Goal: Task Accomplishment & Management: Complete application form

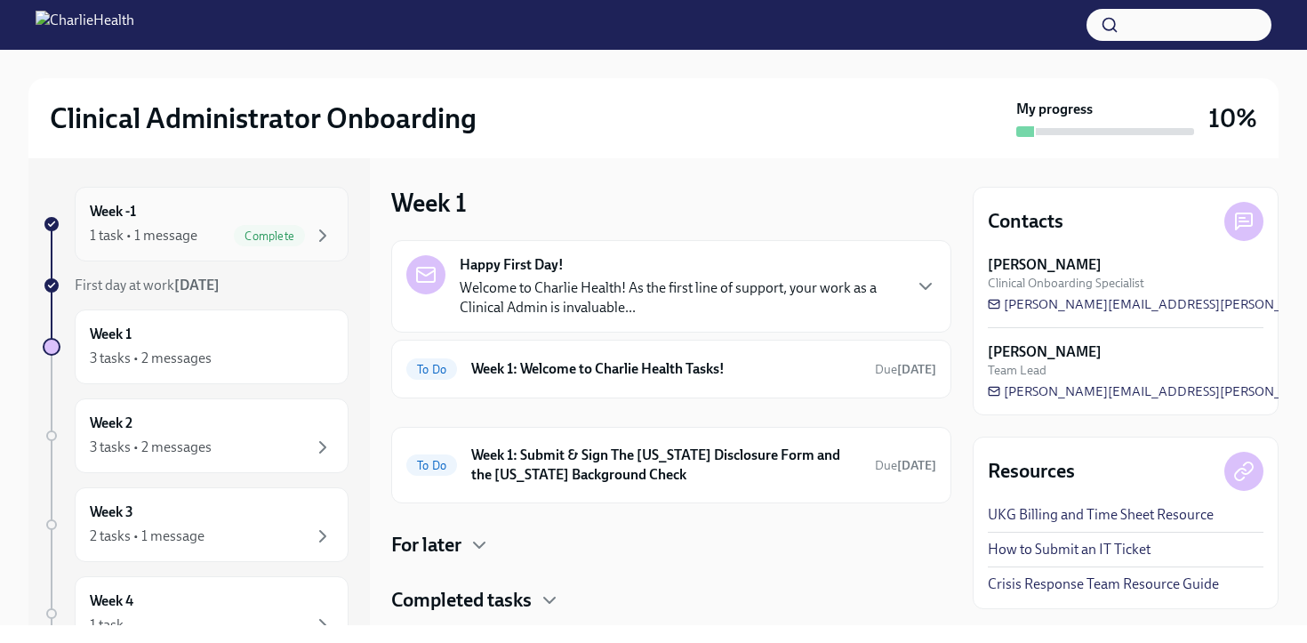
click at [198, 227] on div "1 task • 1 message Complete" at bounding box center [212, 235] width 244 height 21
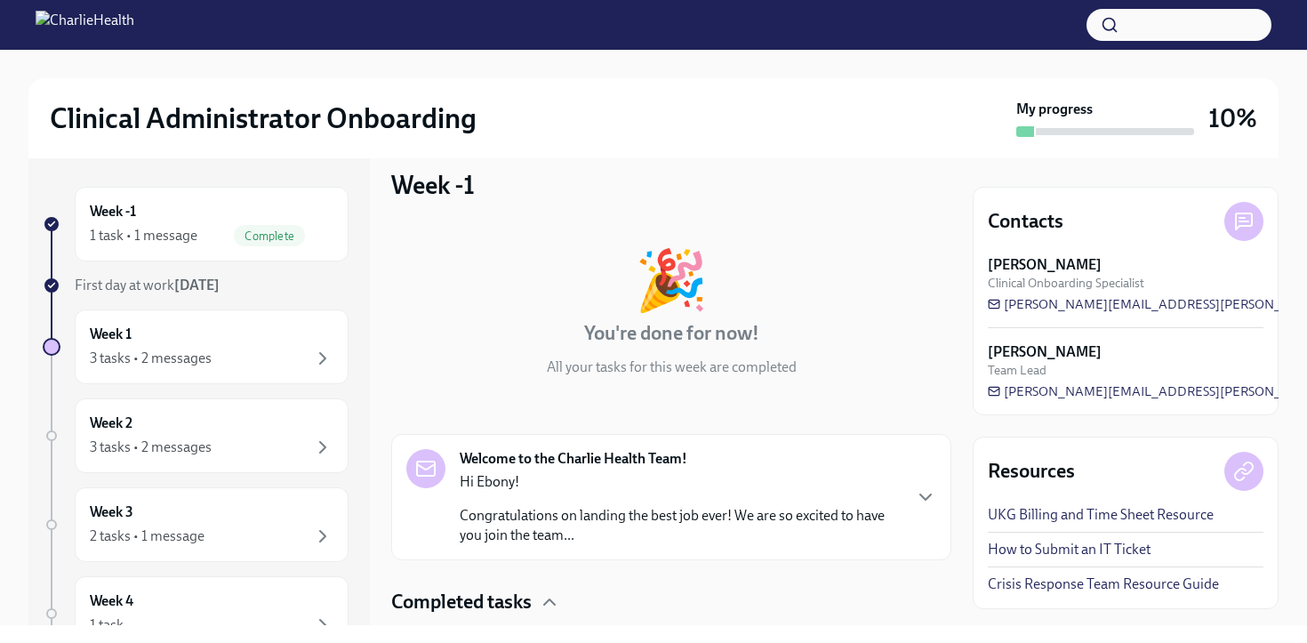
scroll to position [138, 0]
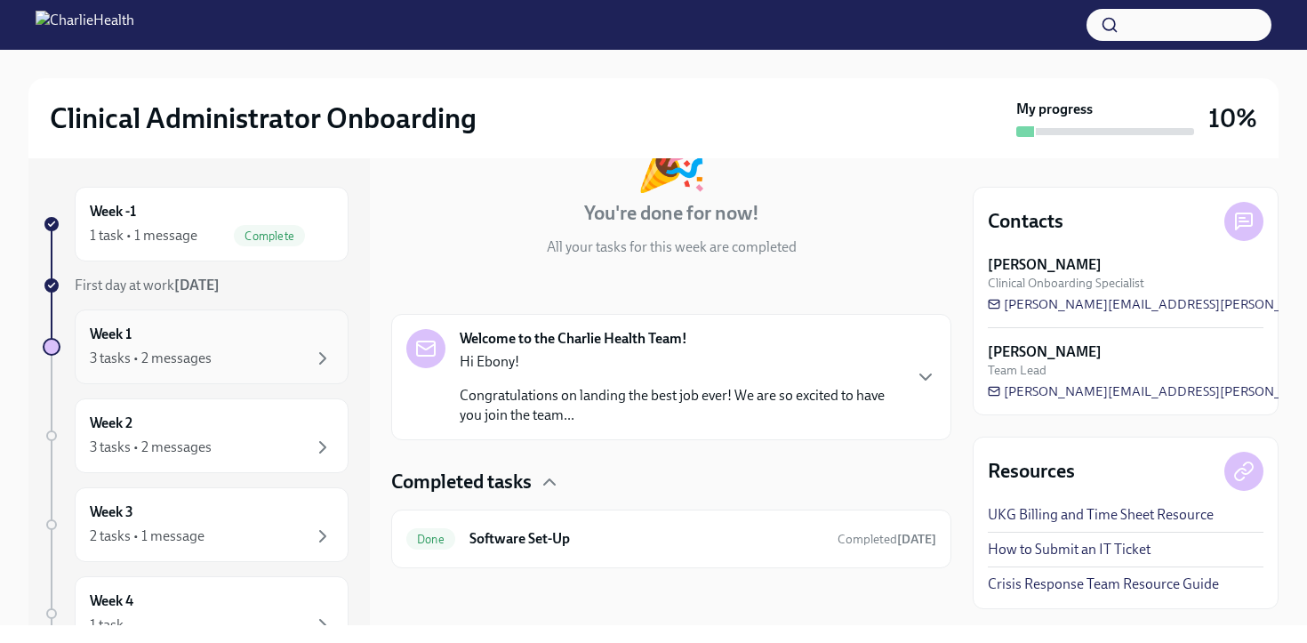
click at [214, 369] on div "Week 1 3 tasks • 2 messages" at bounding box center [212, 346] width 274 height 75
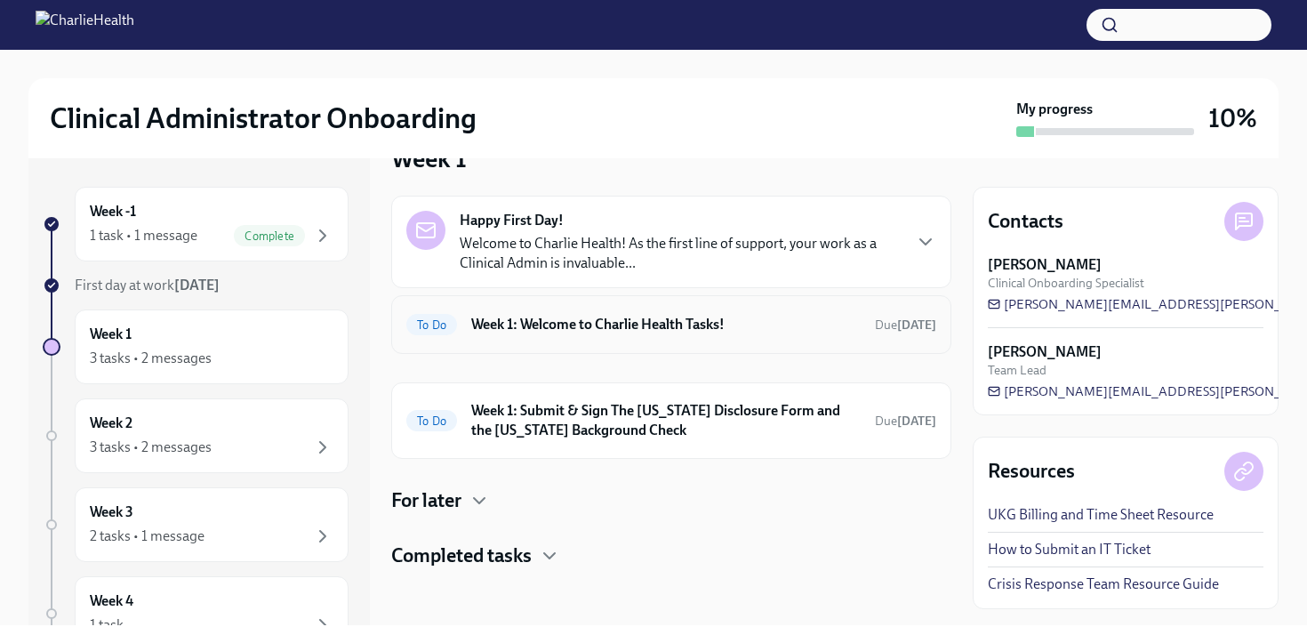
scroll to position [45, 0]
click at [692, 426] on h6 "Week 1: Submit & Sign The [US_STATE] Disclosure Form and the [US_STATE] Backgro…" at bounding box center [665, 419] width 389 height 39
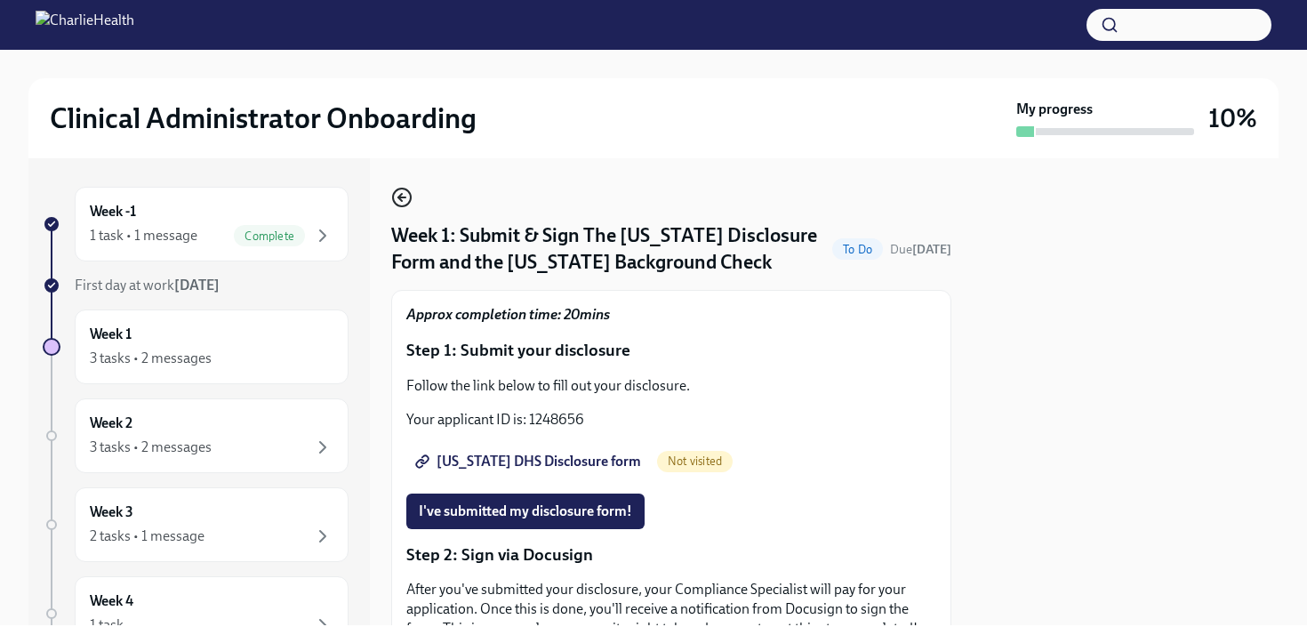
click at [400, 202] on icon "button" at bounding box center [401, 197] width 21 height 21
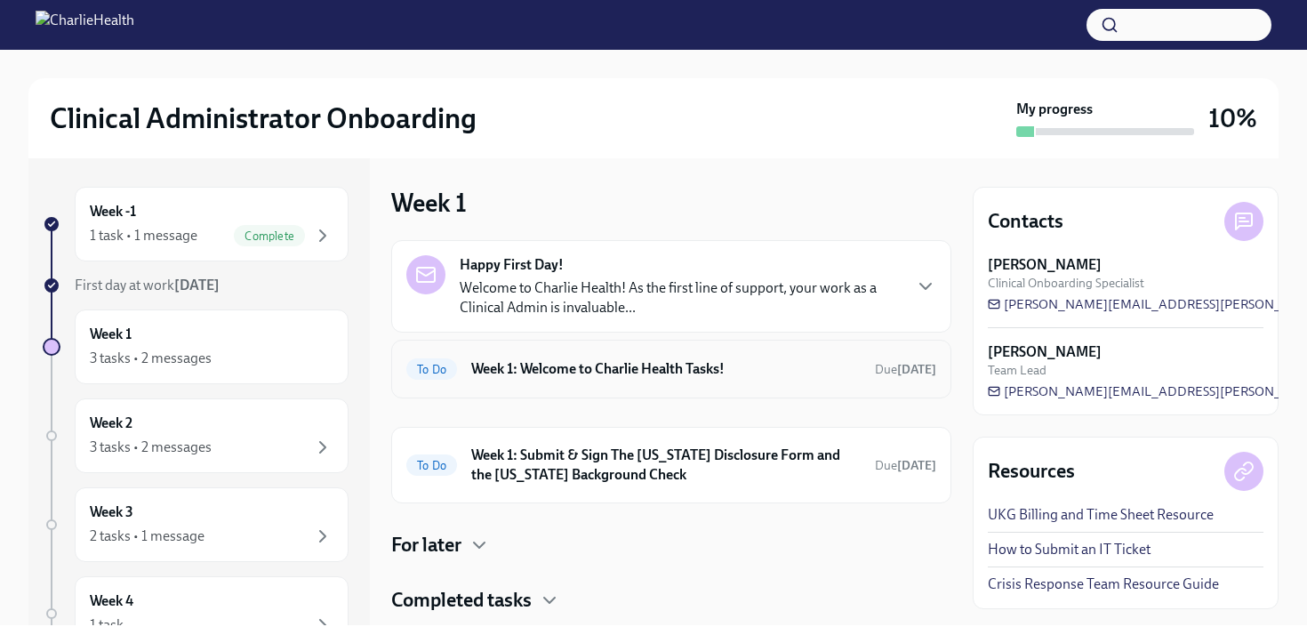
click at [676, 365] on h6 "Week 1: Welcome to Charlie Health Tasks!" at bounding box center [665, 369] width 389 height 20
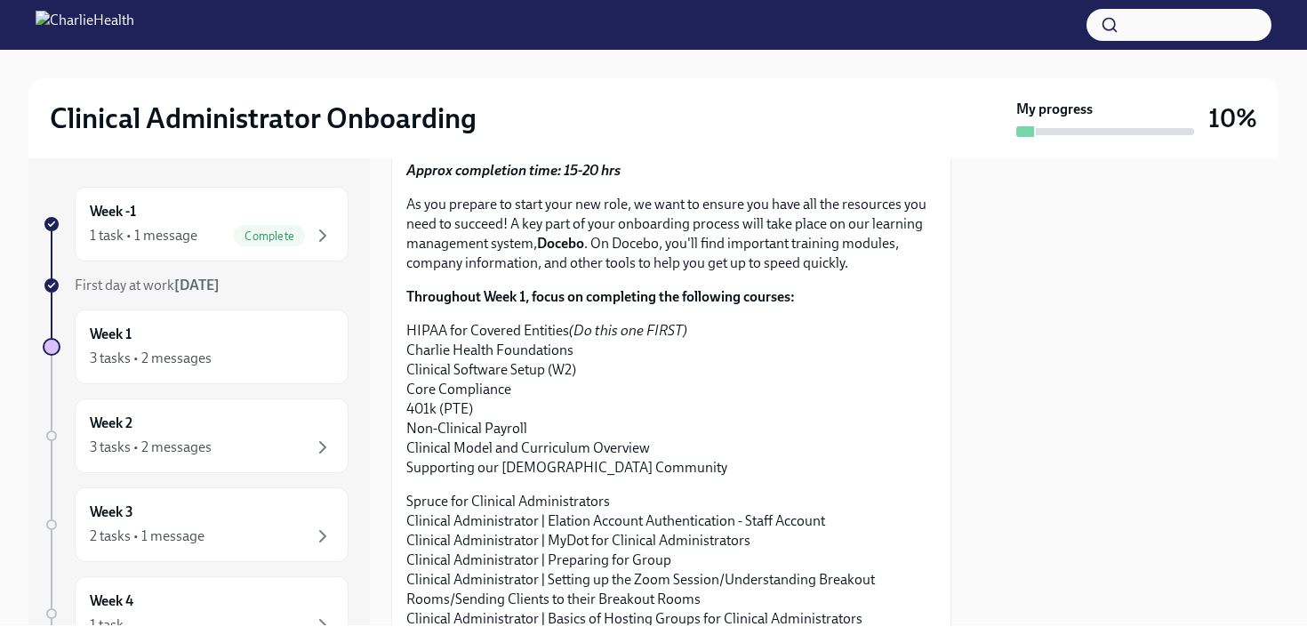
scroll to position [1345, 0]
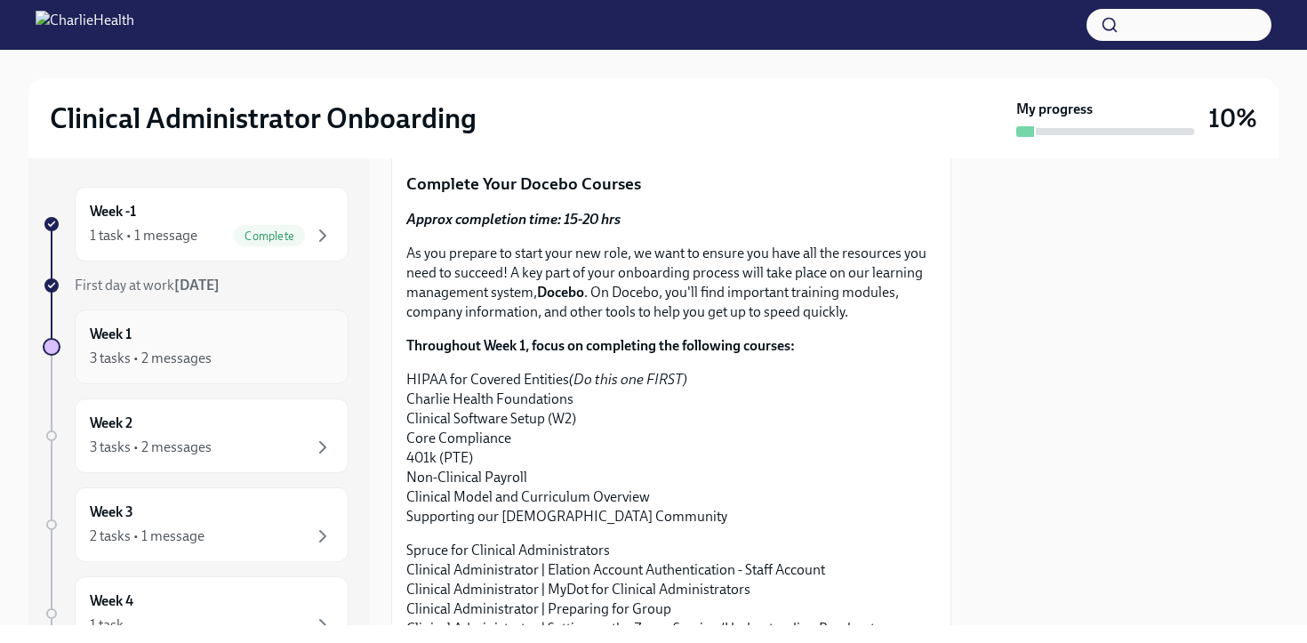
click at [250, 341] on div "Week 1 3 tasks • 2 messages" at bounding box center [212, 347] width 244 height 44
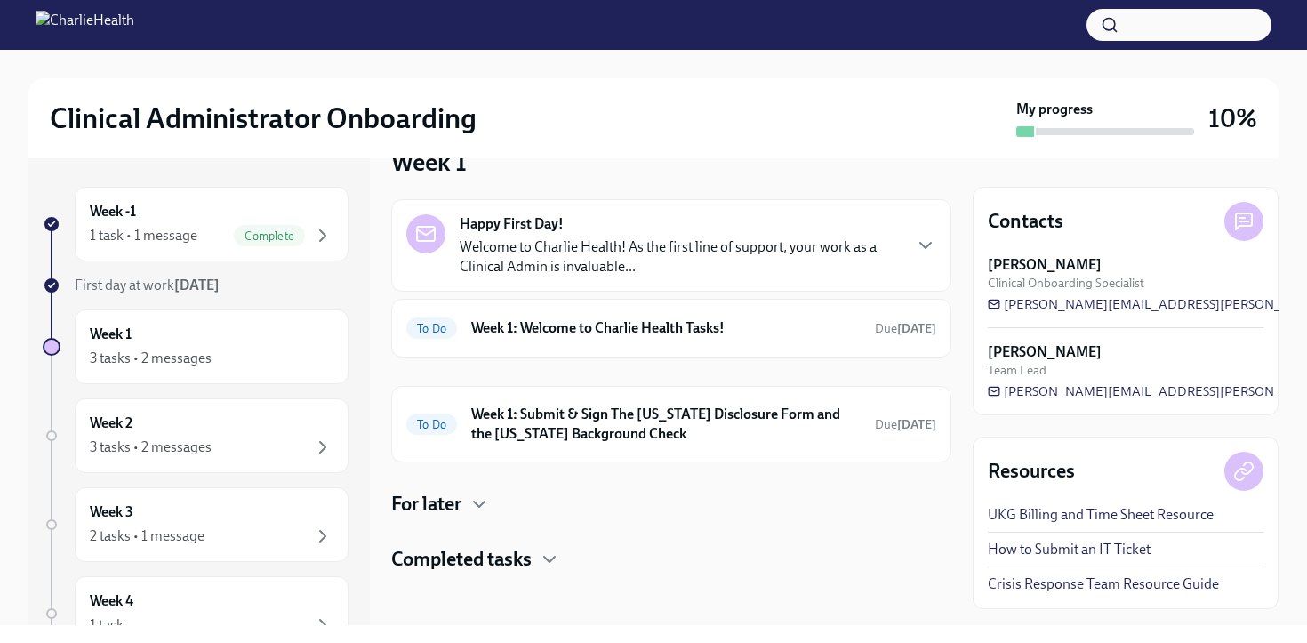
scroll to position [45, 0]
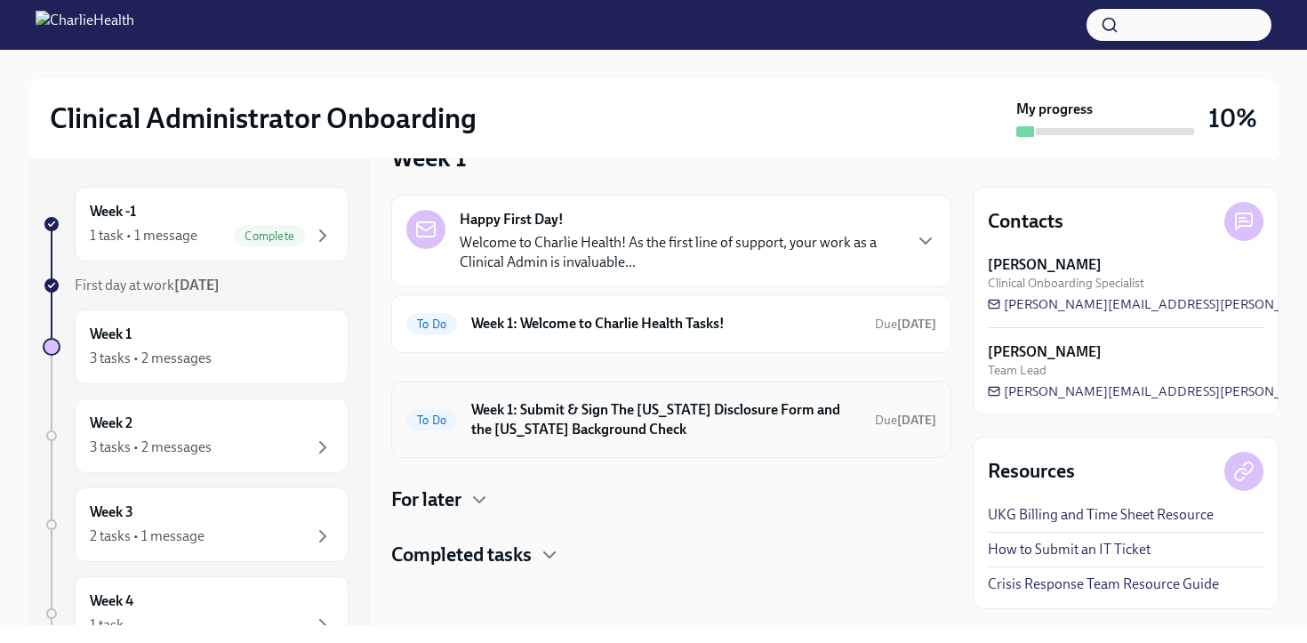
click at [685, 413] on h6 "Week 1: Submit & Sign The [US_STATE] Disclosure Form and the [US_STATE] Backgro…" at bounding box center [665, 419] width 389 height 39
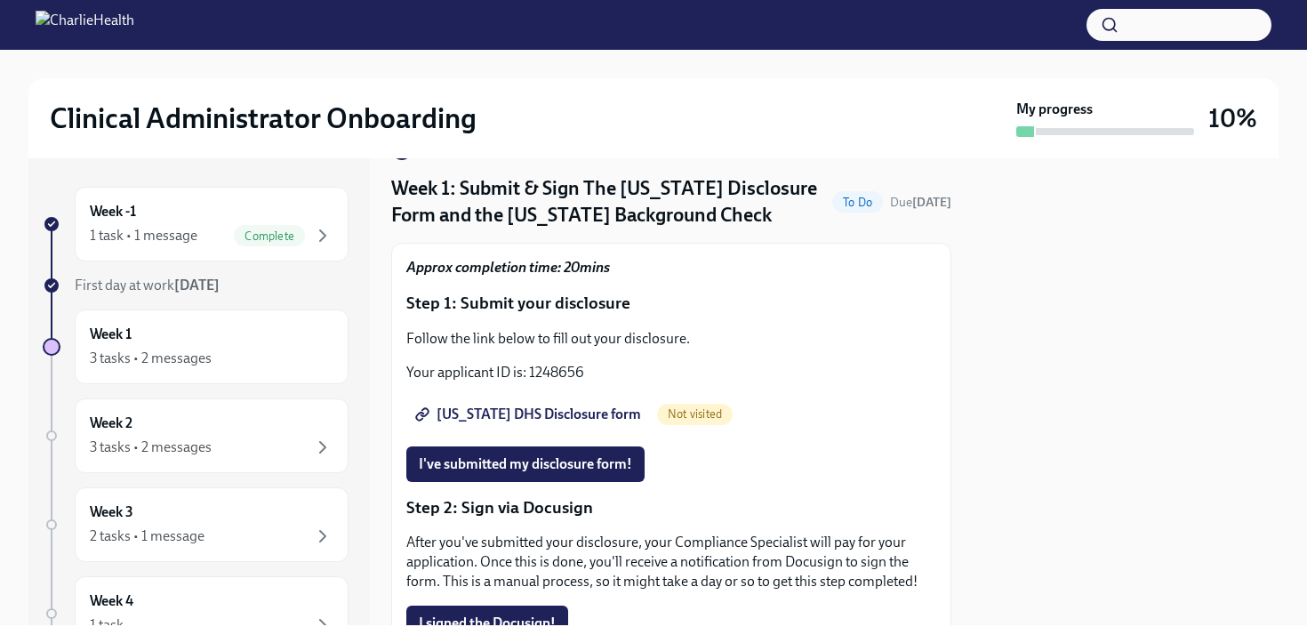
scroll to position [45, 0]
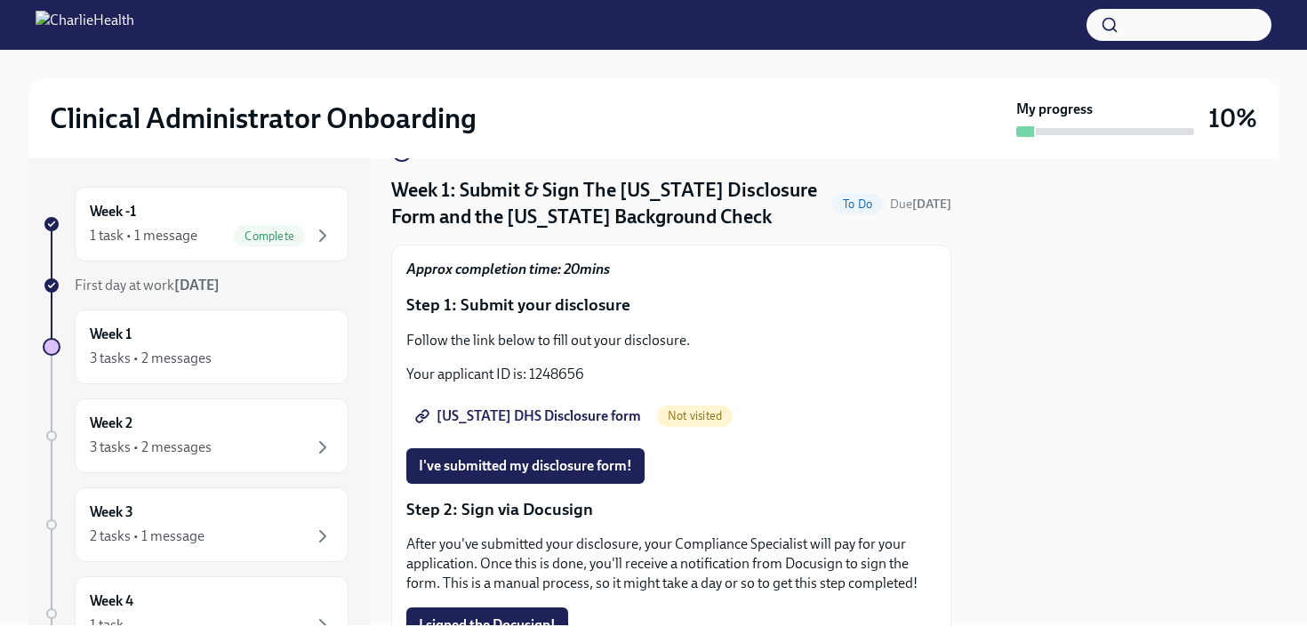
click at [581, 417] on span "[US_STATE] DHS Disclosure form" at bounding box center [530, 416] width 222 height 18
click at [552, 470] on span "I've submitted my disclosure form!" at bounding box center [525, 466] width 213 height 18
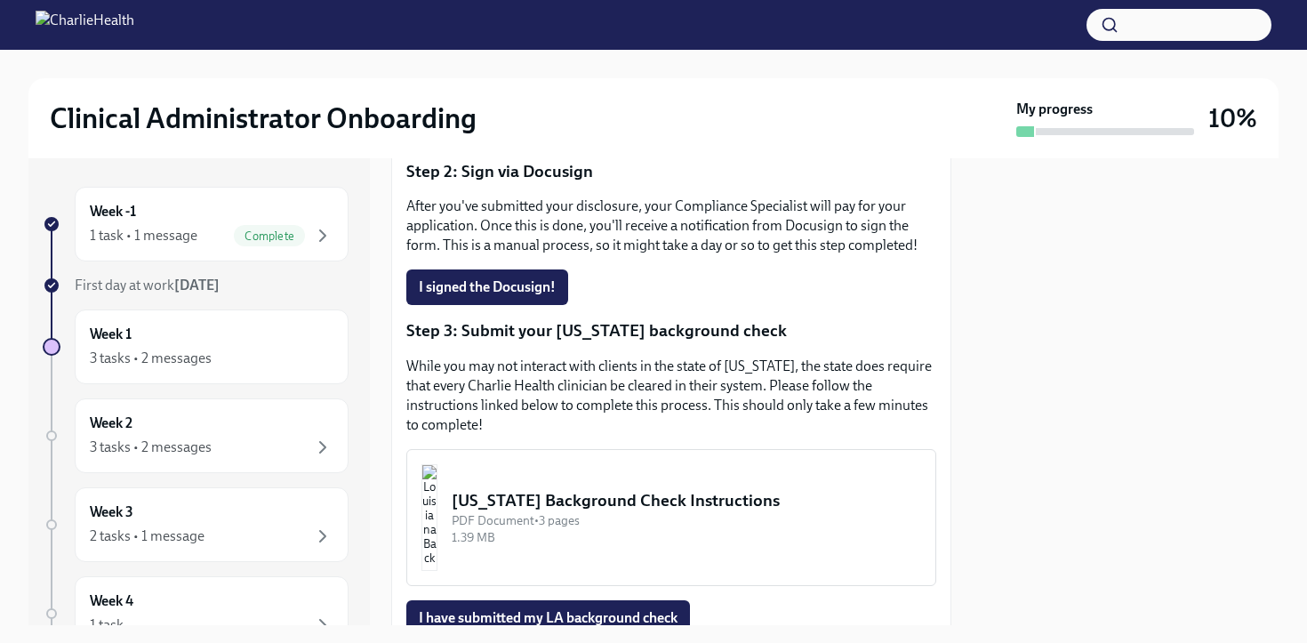
scroll to position [385, 0]
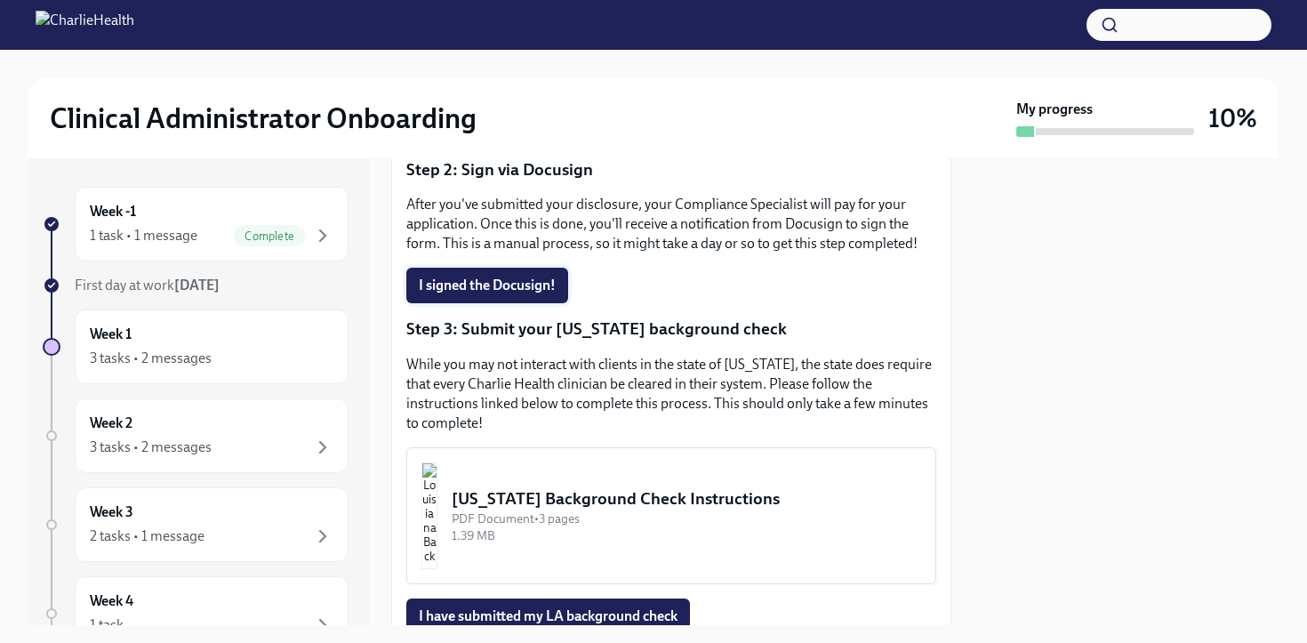
click at [537, 297] on button "I signed the Docusign!" at bounding box center [487, 286] width 162 height 36
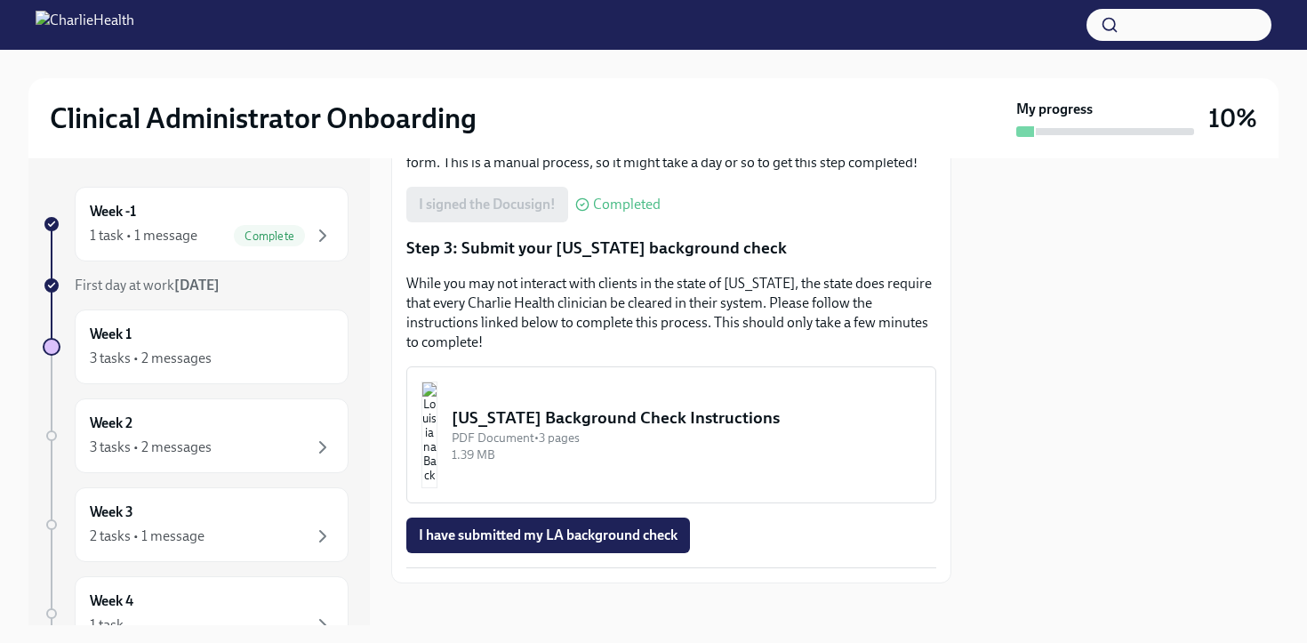
scroll to position [481, 0]
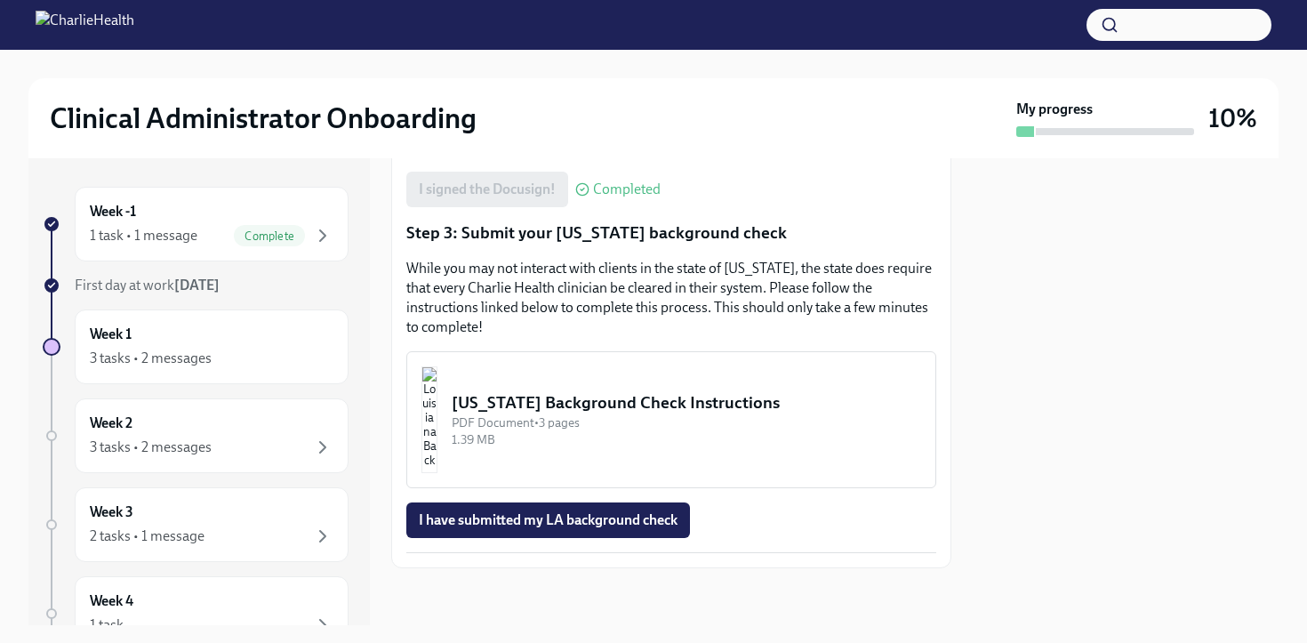
click at [437, 412] on img "button" at bounding box center [429, 419] width 16 height 107
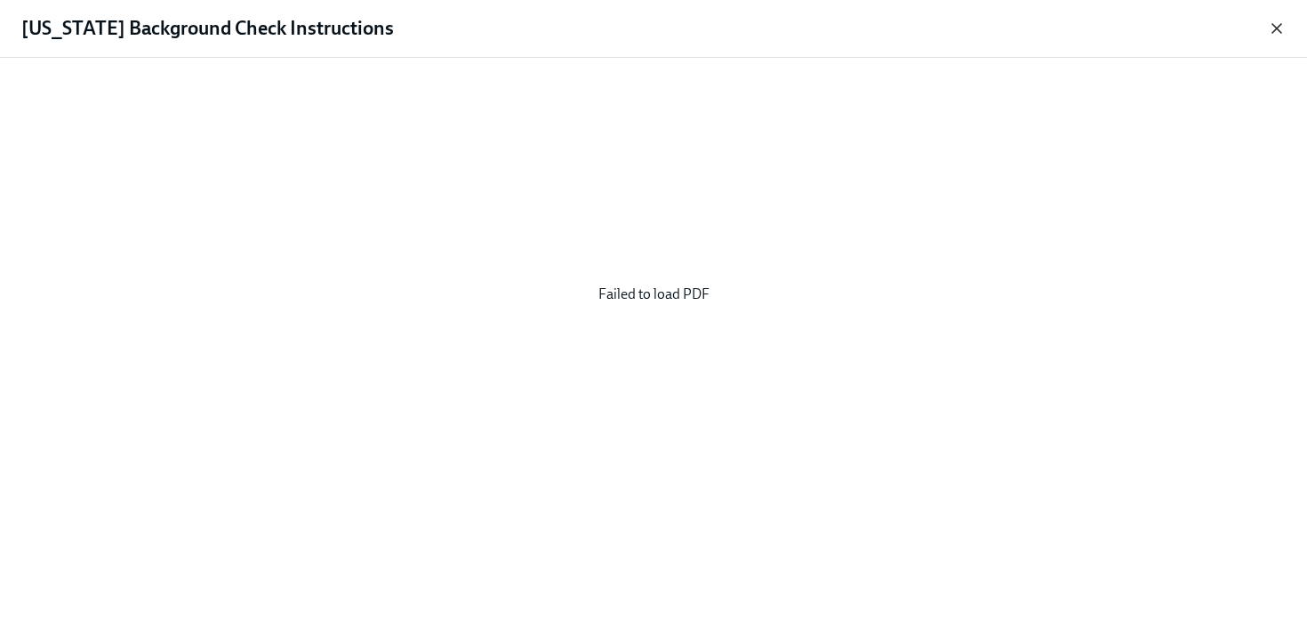
click at [1281, 30] on icon "button" at bounding box center [1277, 29] width 18 height 18
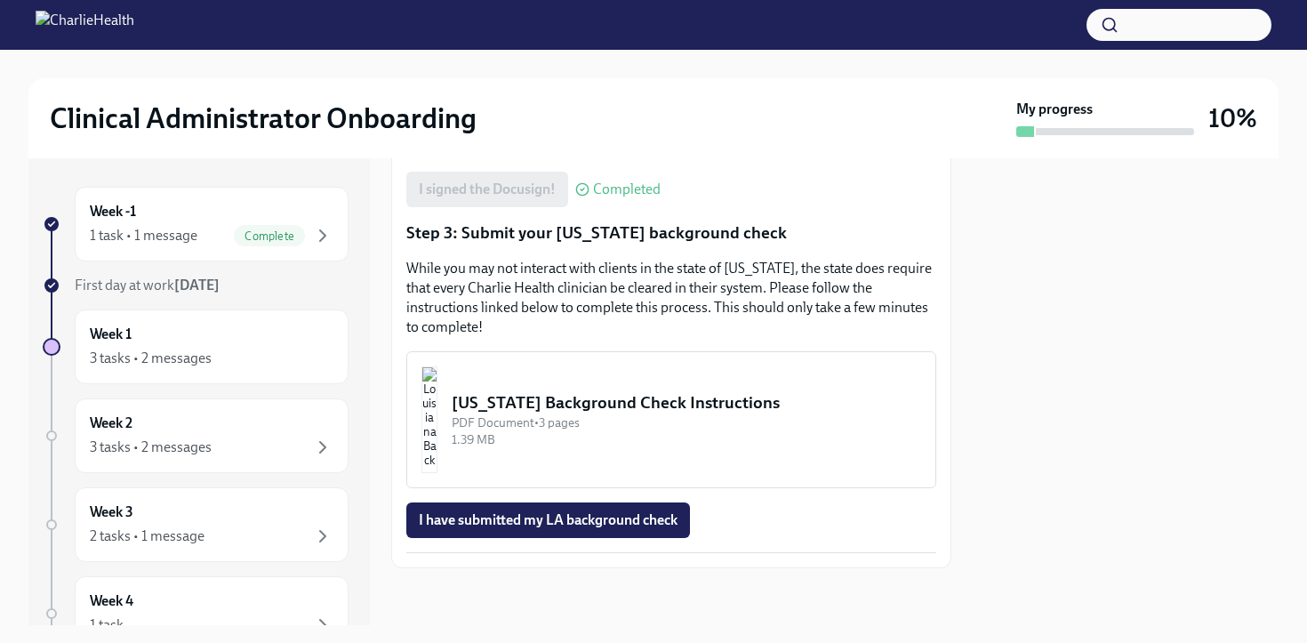
click at [615, 424] on div "PDF Document • 3 pages" at bounding box center [686, 422] width 469 height 17
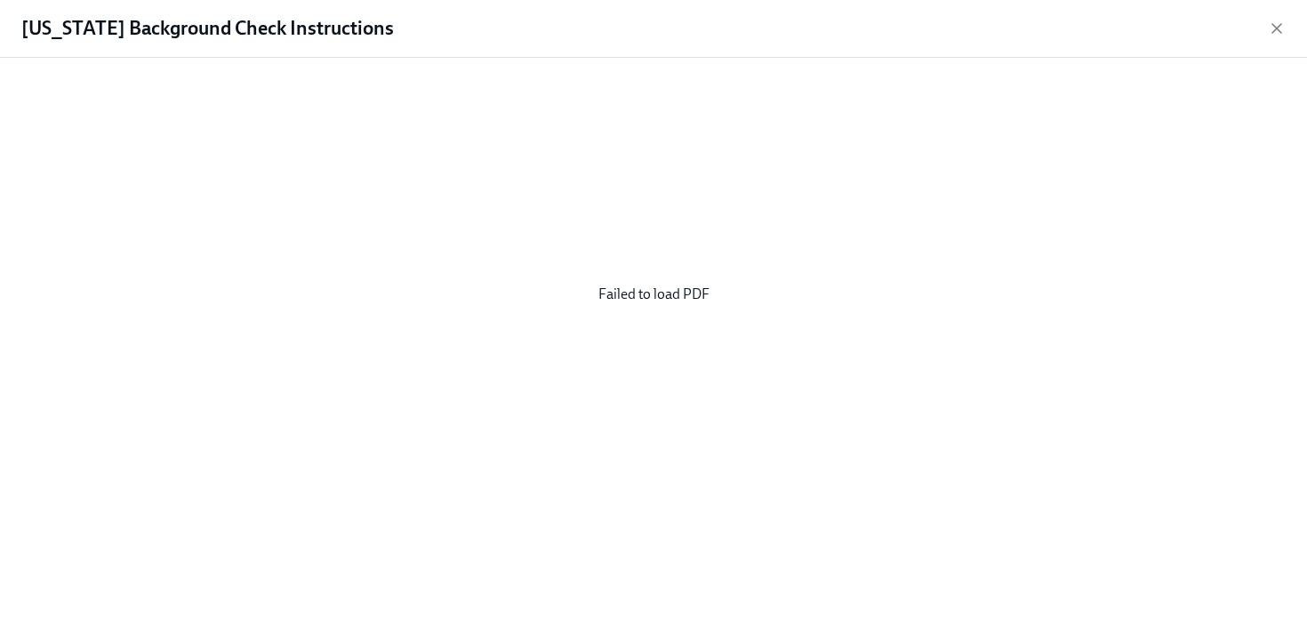
click at [1268, 31] on icon "button" at bounding box center [1277, 29] width 18 height 18
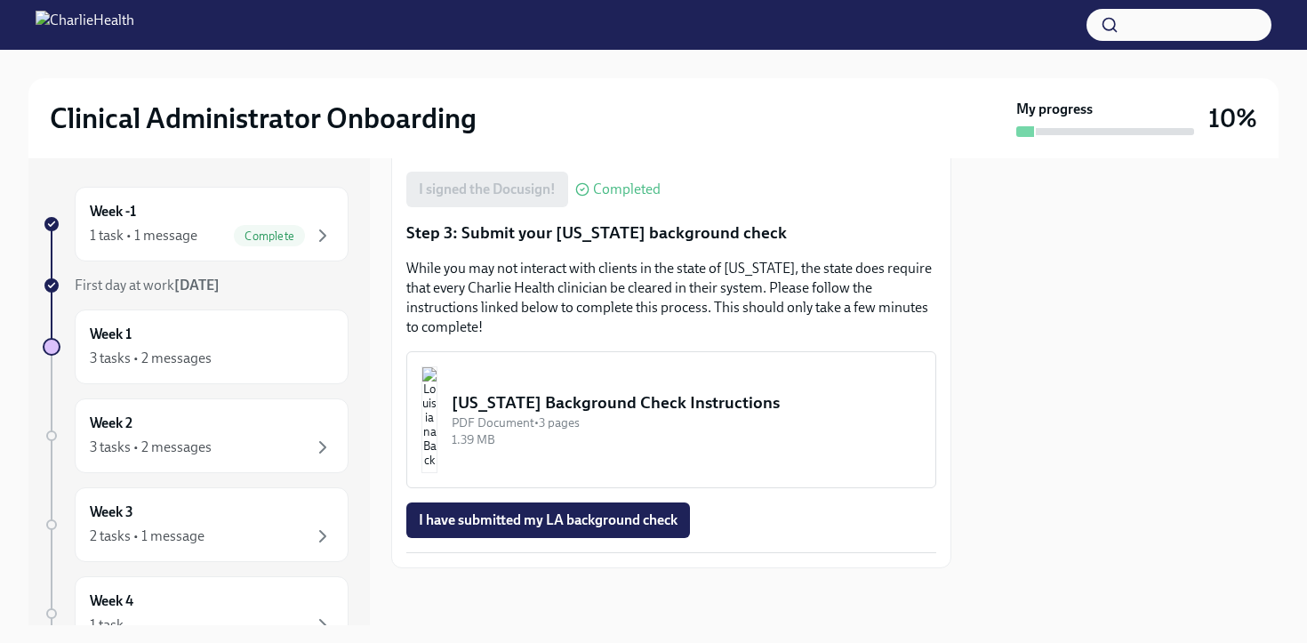
click at [437, 400] on img "button" at bounding box center [429, 419] width 16 height 107
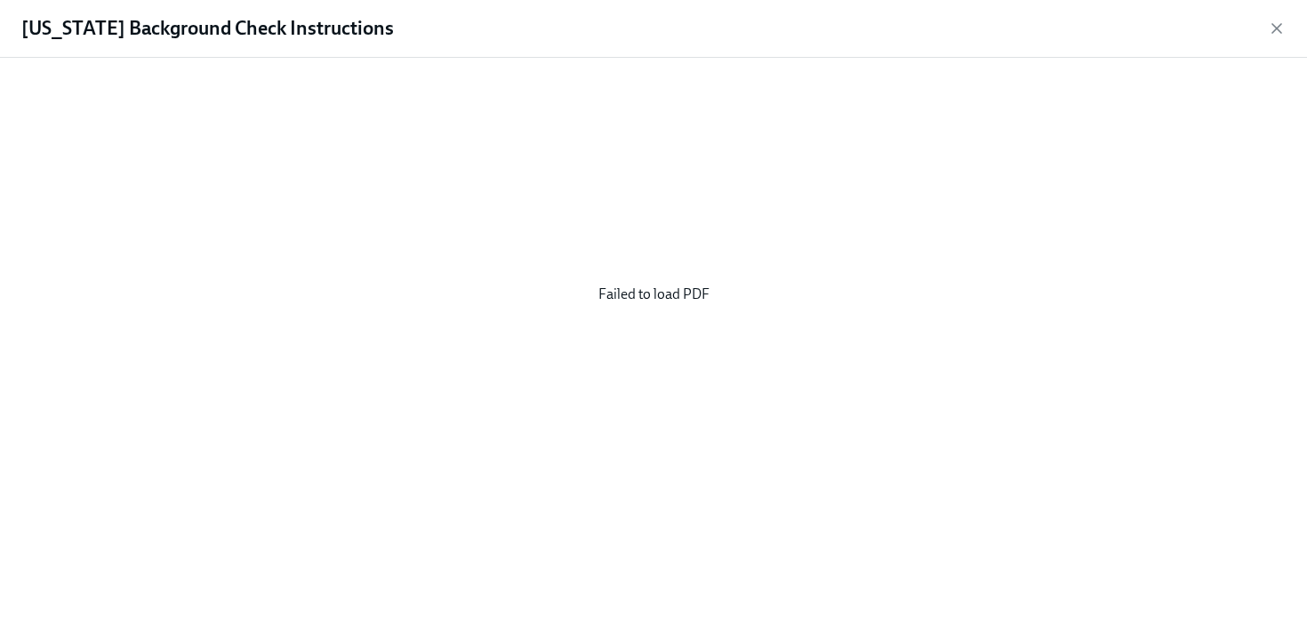
click at [1287, 27] on div "[US_STATE] Background Check Instructions" at bounding box center [653, 29] width 1307 height 58
click at [1272, 24] on icon "button" at bounding box center [1276, 28] width 9 height 9
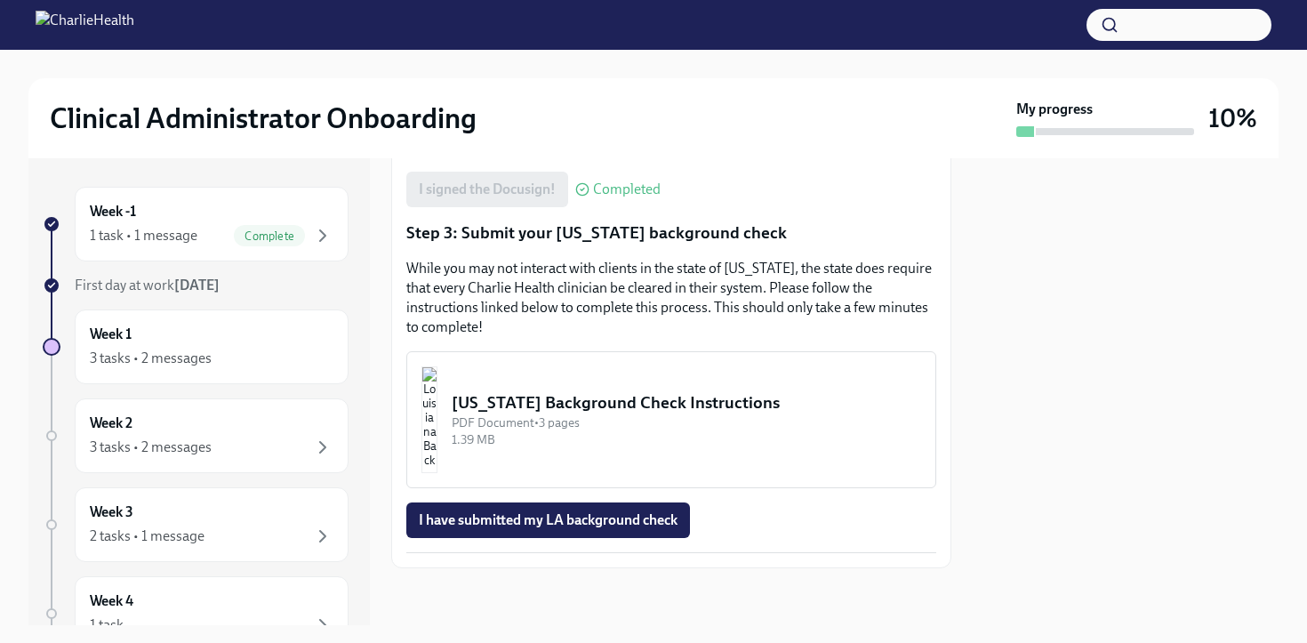
click at [626, 310] on p "While you may not interact with clients in the state of [US_STATE], the state d…" at bounding box center [671, 298] width 530 height 78
click at [613, 411] on div "[US_STATE] Background Check Instructions" at bounding box center [686, 402] width 469 height 23
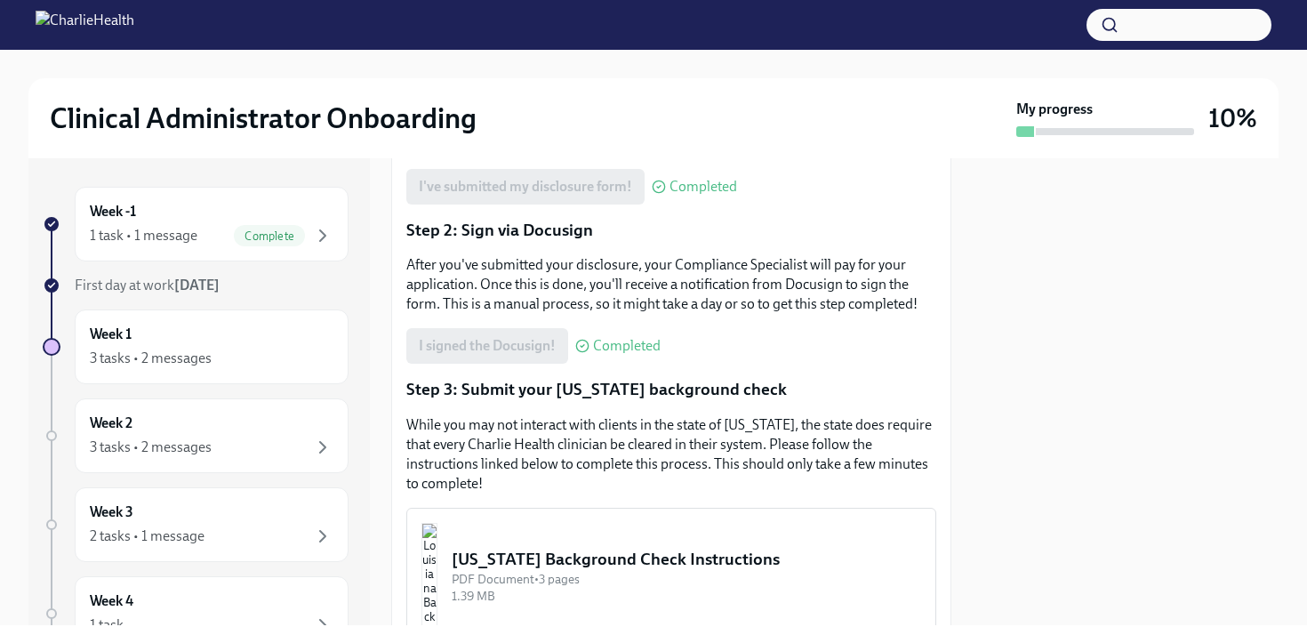
scroll to position [481, 0]
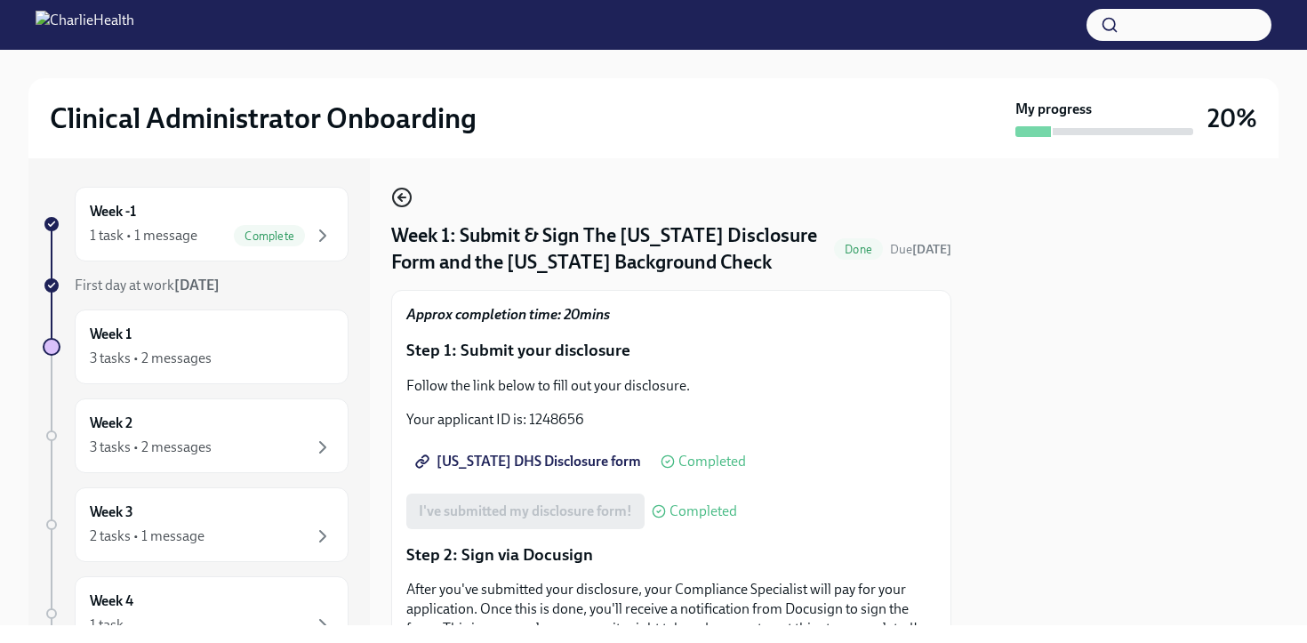
click at [404, 191] on icon "button" at bounding box center [401, 197] width 21 height 21
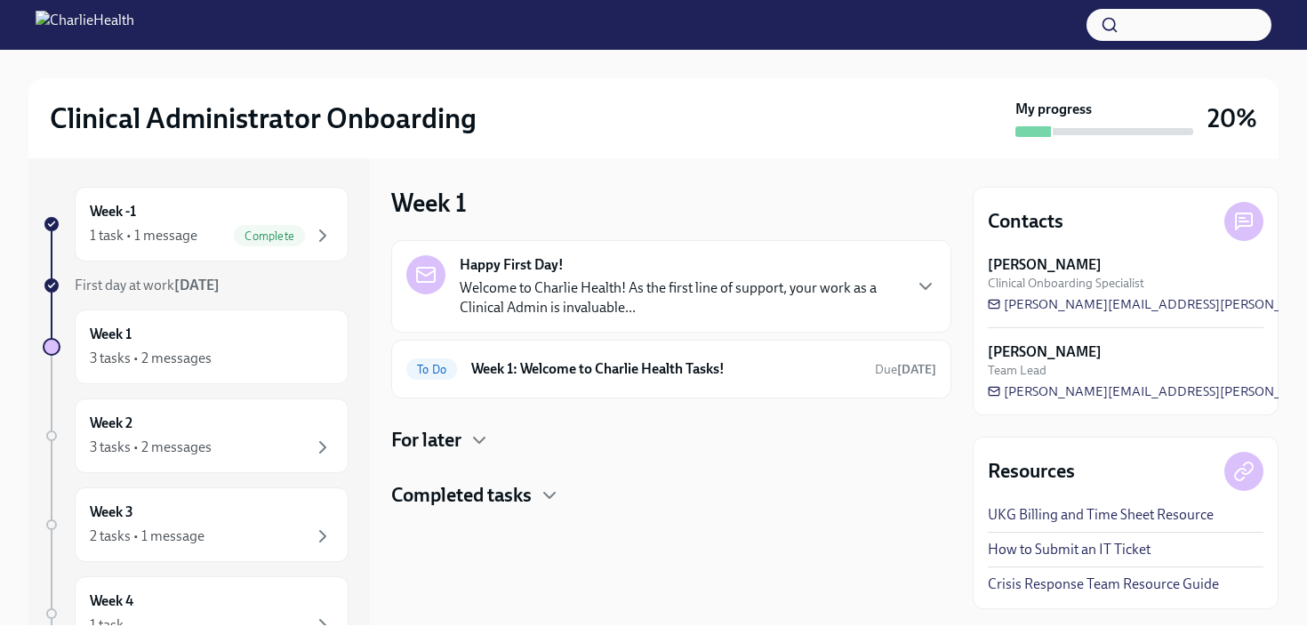
click at [518, 487] on h4 "Completed tasks" at bounding box center [461, 495] width 140 height 27
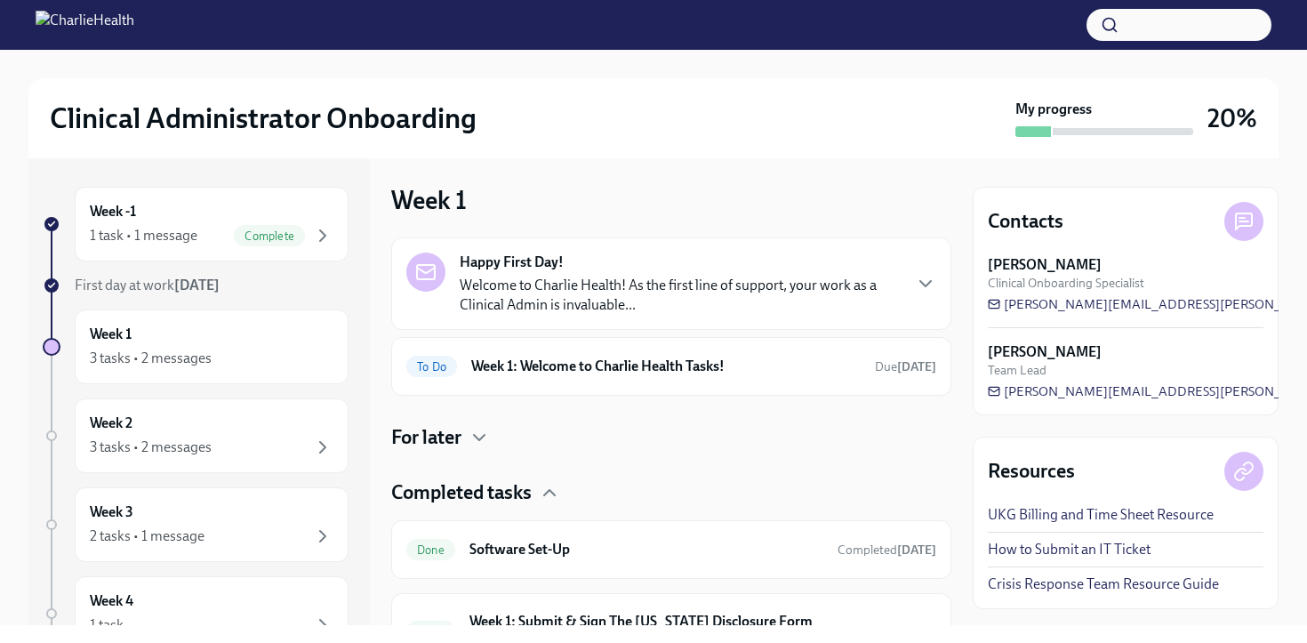
scroll to position [4, 0]
click at [476, 297] on p "Welcome to Charlie Health! As the first line of support, your work as a Clinica…" at bounding box center [680, 294] width 441 height 39
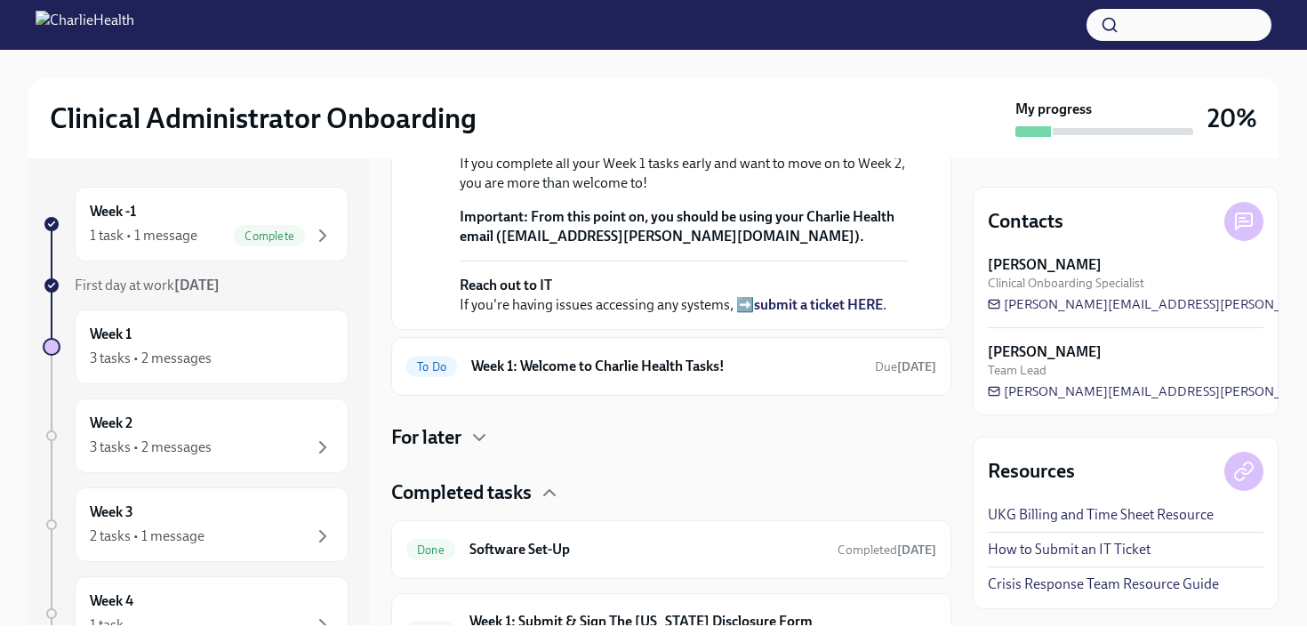
scroll to position [575, 0]
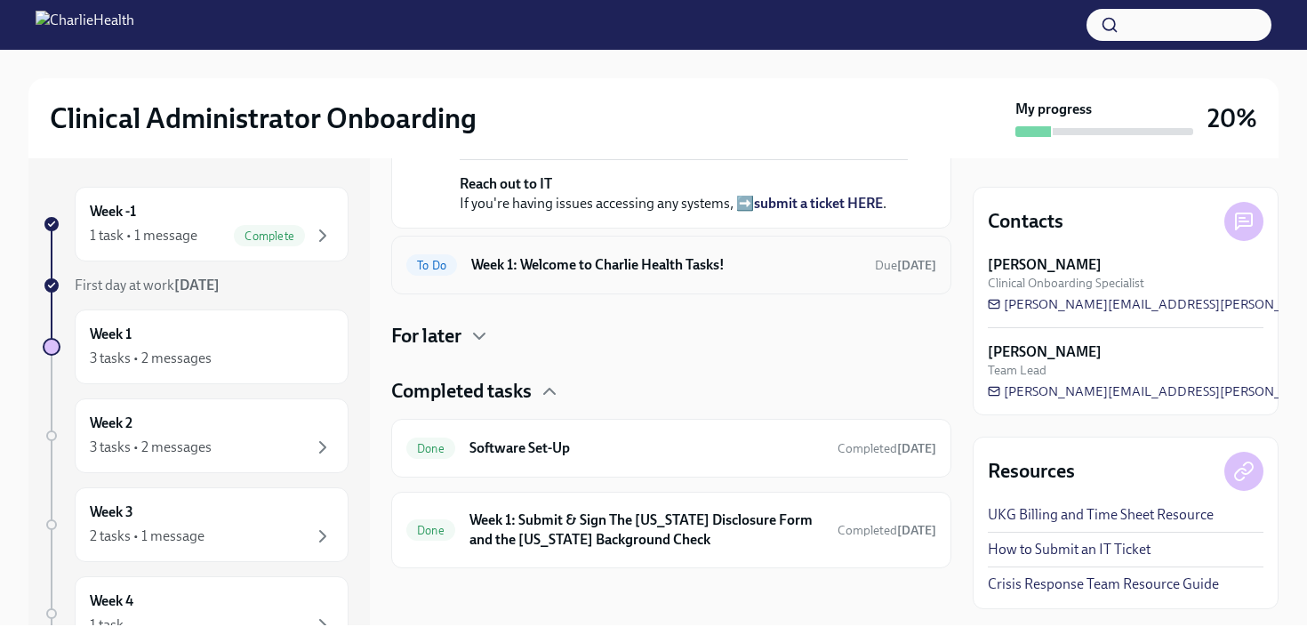
click at [553, 275] on h6 "Week 1: Welcome to Charlie Health Tasks!" at bounding box center [665, 265] width 389 height 20
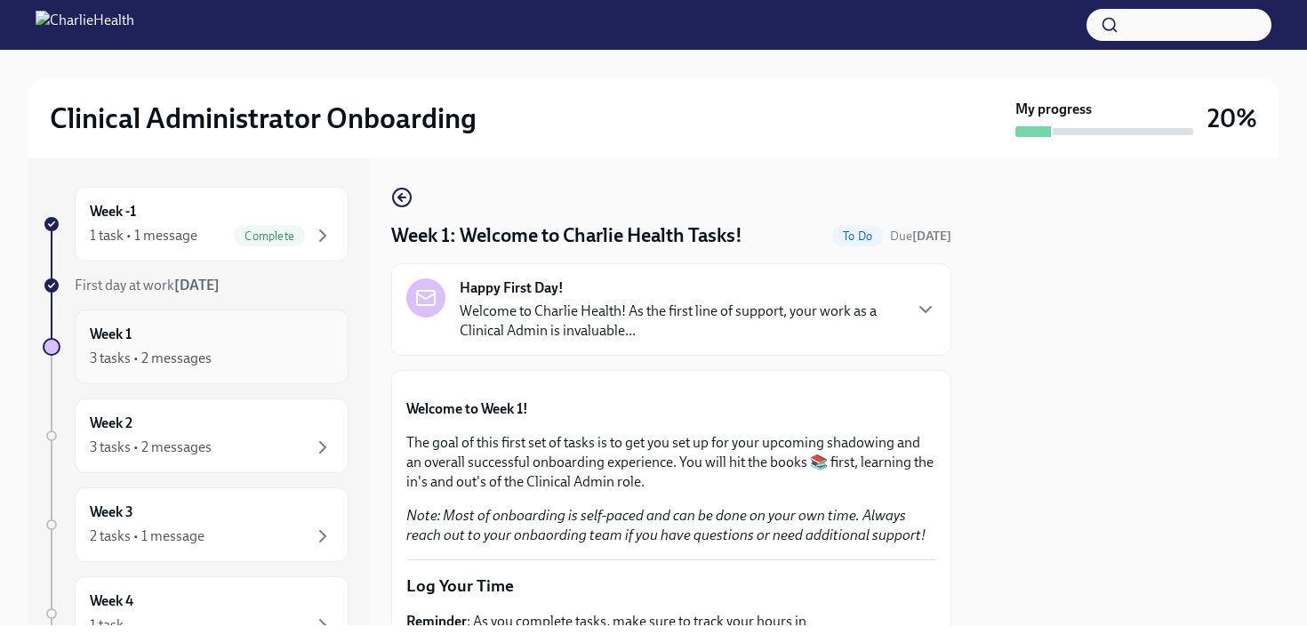
click at [188, 338] on div "Week 1 3 tasks • 2 messages" at bounding box center [212, 347] width 244 height 44
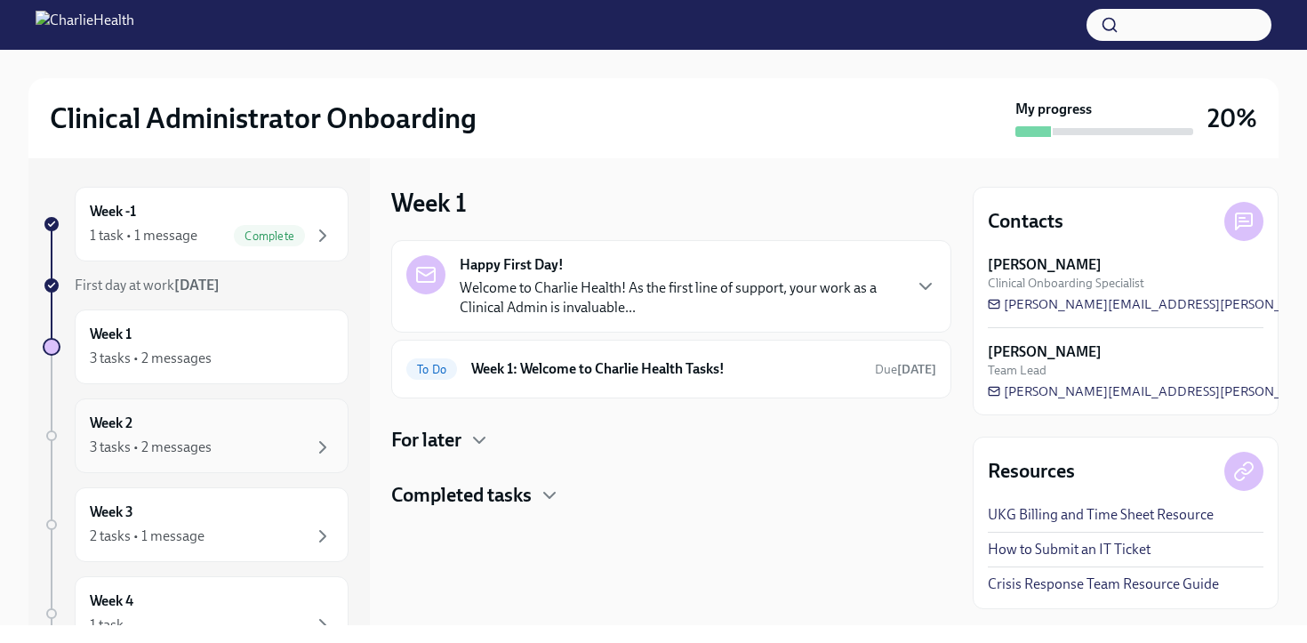
click at [188, 421] on div "Week 2 3 tasks • 2 messages" at bounding box center [212, 435] width 244 height 44
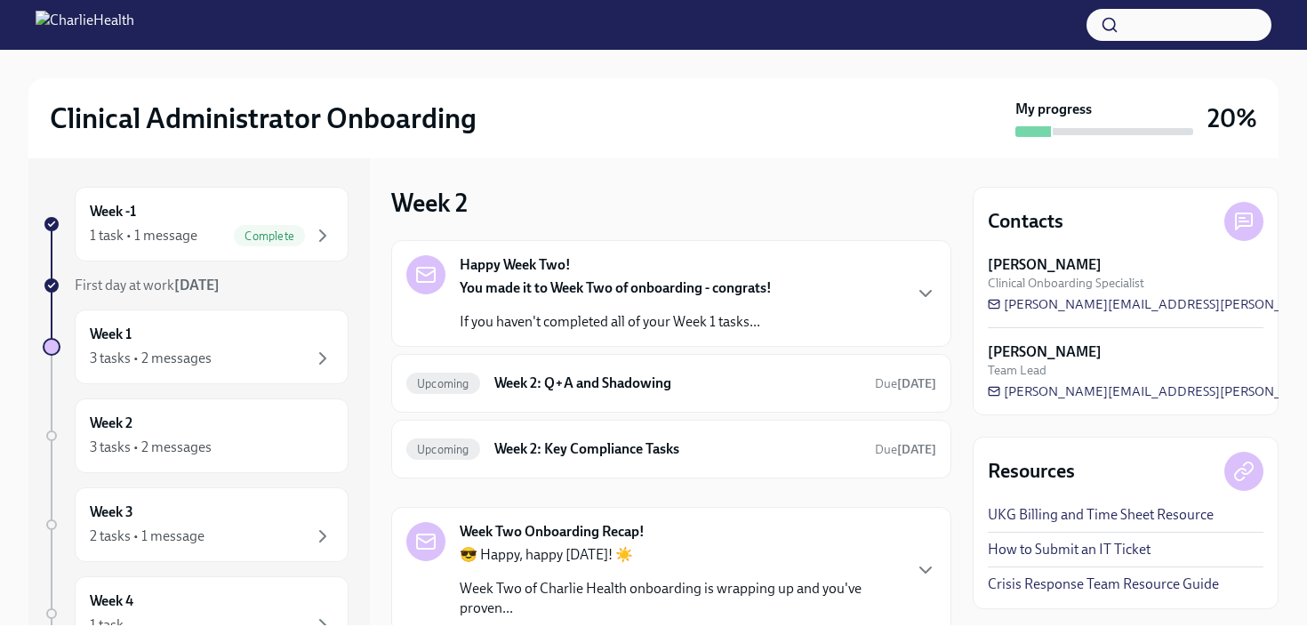
click at [663, 304] on div "You made it to Week Two of onboarding - congrats! If you haven't completed all …" at bounding box center [616, 304] width 312 height 53
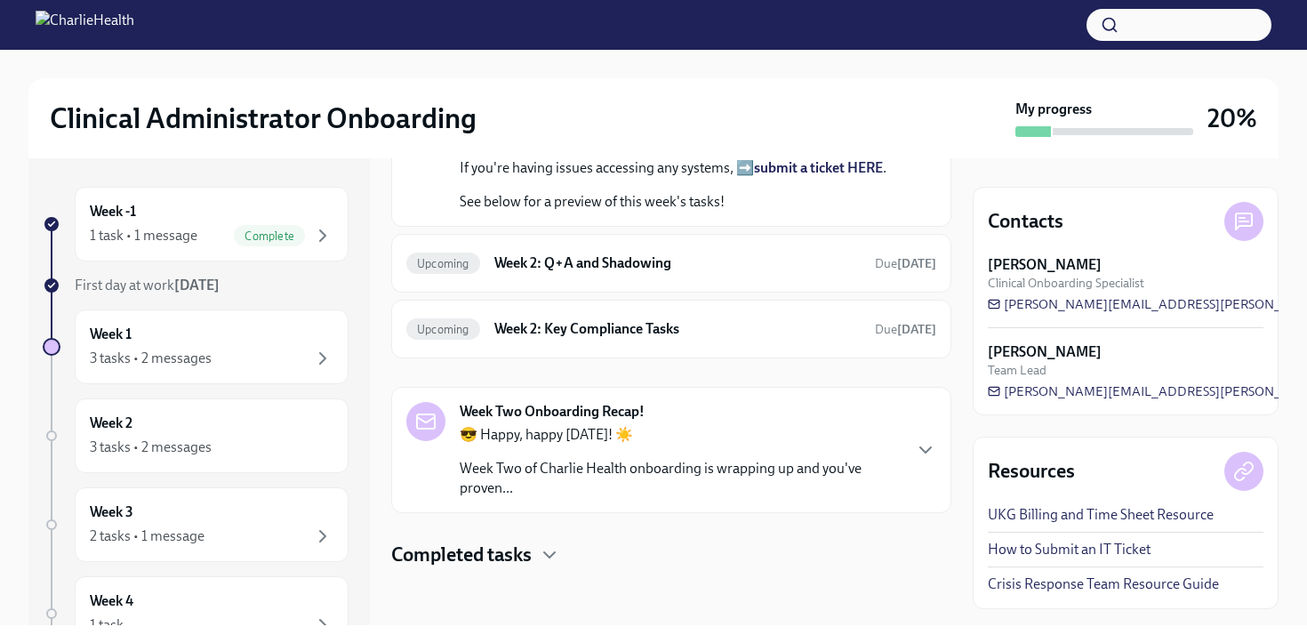
scroll to position [748, 0]
click at [253, 503] on div "Week 3 2 tasks • 1 message" at bounding box center [212, 524] width 244 height 44
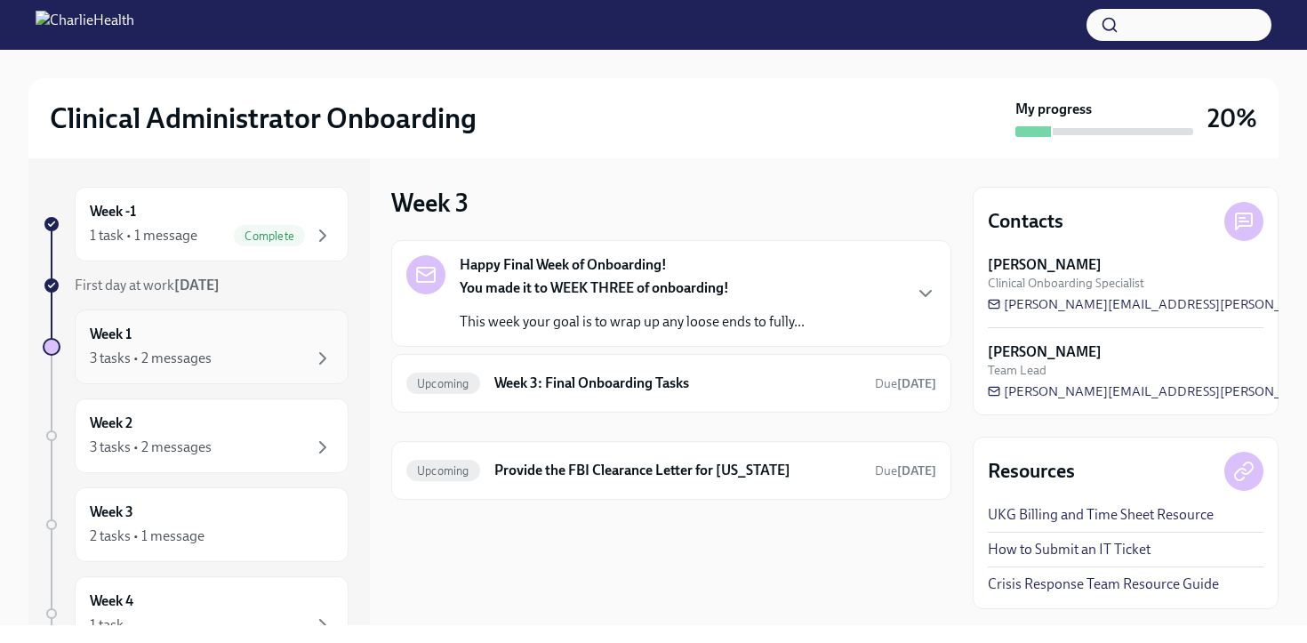
click at [227, 368] on div "3 tasks • 2 messages" at bounding box center [212, 358] width 244 height 21
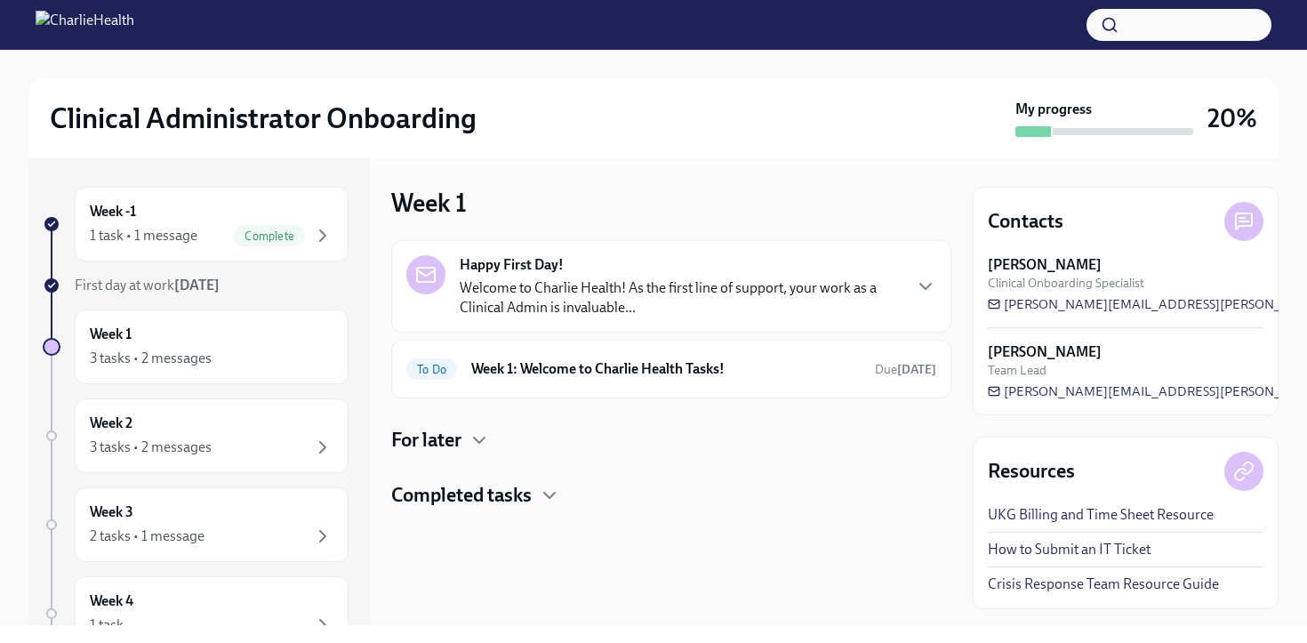
click at [514, 466] on div "Happy First Day! Welcome to Charlie Health! As the first line of support, your …" at bounding box center [671, 374] width 560 height 268
click at [488, 447] on icon "button" at bounding box center [479, 439] width 21 height 21
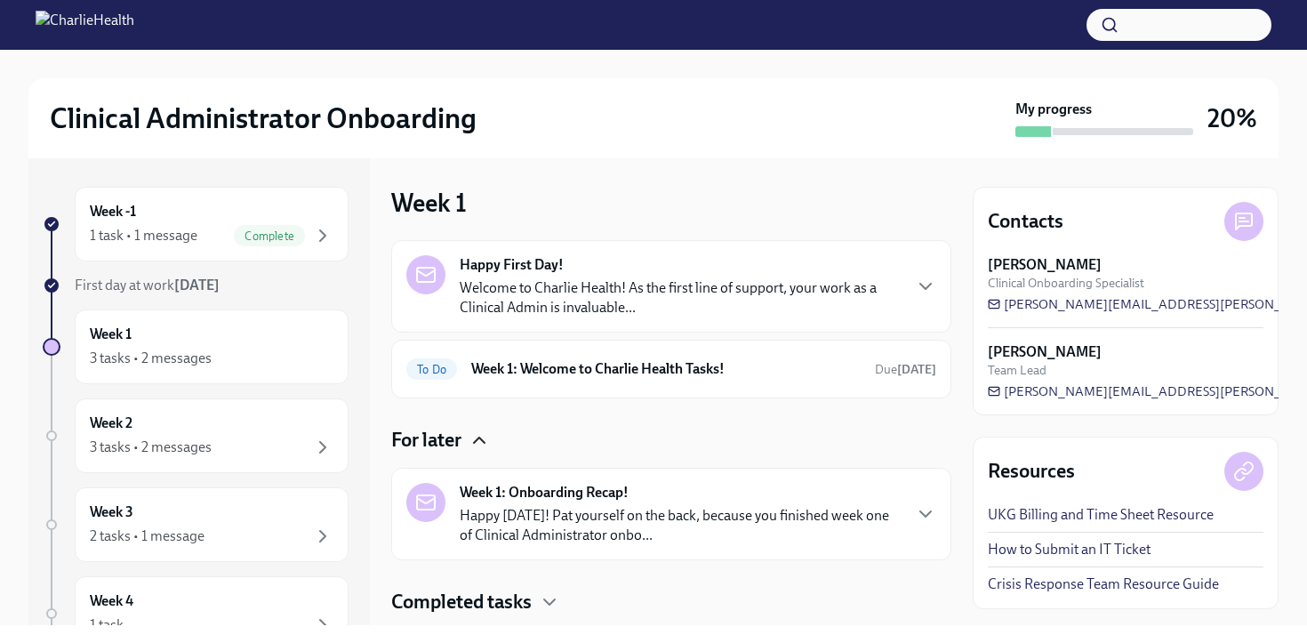
click at [708, 499] on div "Week 1: Onboarding Recap! Happy Friday! Pat yourself on the back, because you f…" at bounding box center [680, 514] width 441 height 62
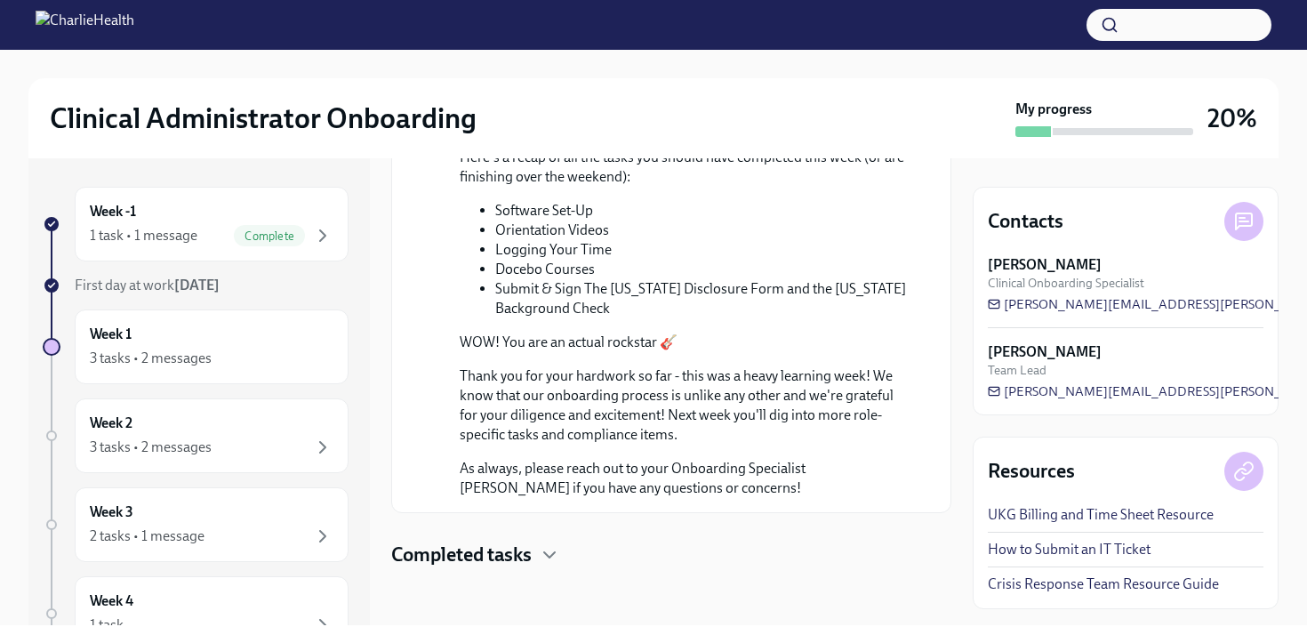
scroll to position [232, 0]
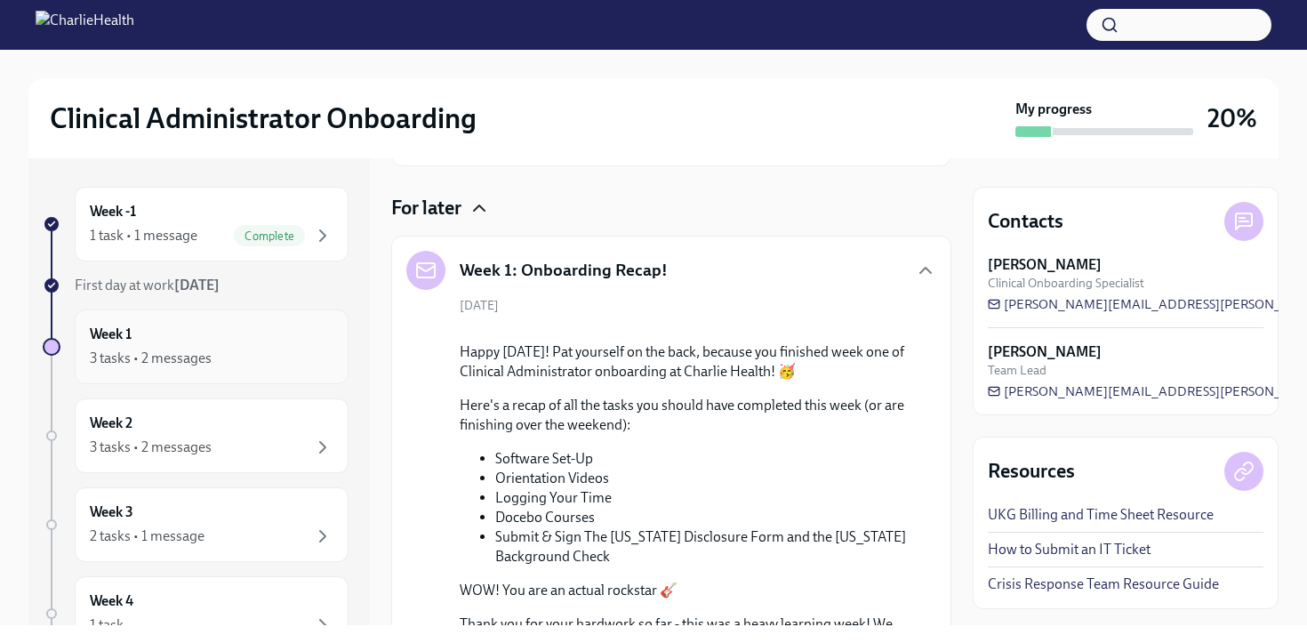
click at [249, 352] on div "3 tasks • 2 messages" at bounding box center [212, 358] width 244 height 21
click at [227, 416] on div "Week 2 3 tasks • 2 messages" at bounding box center [212, 435] width 244 height 44
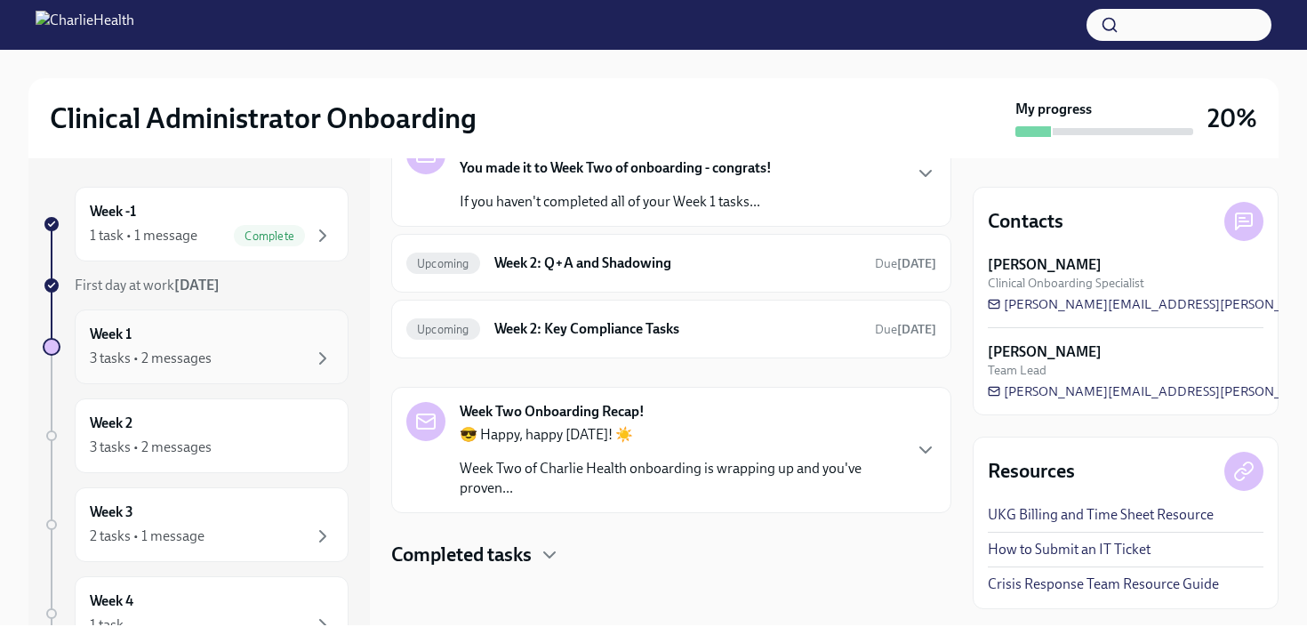
click at [267, 358] on div "3 tasks • 2 messages" at bounding box center [212, 358] width 244 height 21
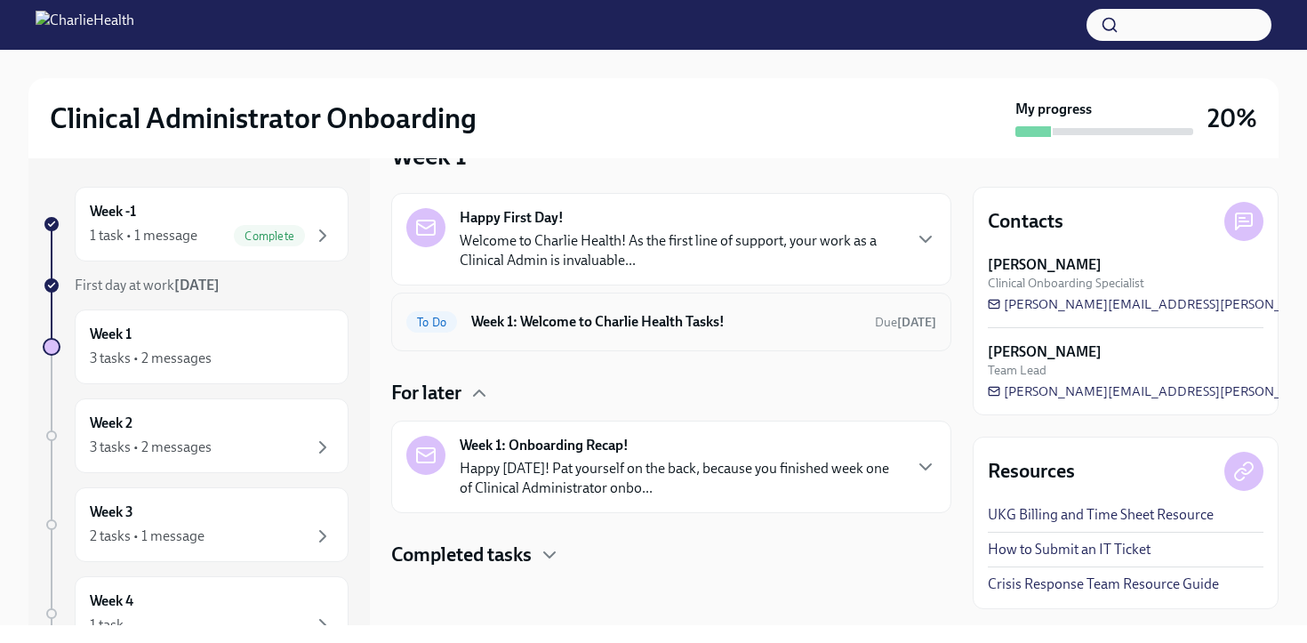
click at [655, 325] on h6 "Week 1: Welcome to Charlie Health Tasks!" at bounding box center [665, 322] width 389 height 20
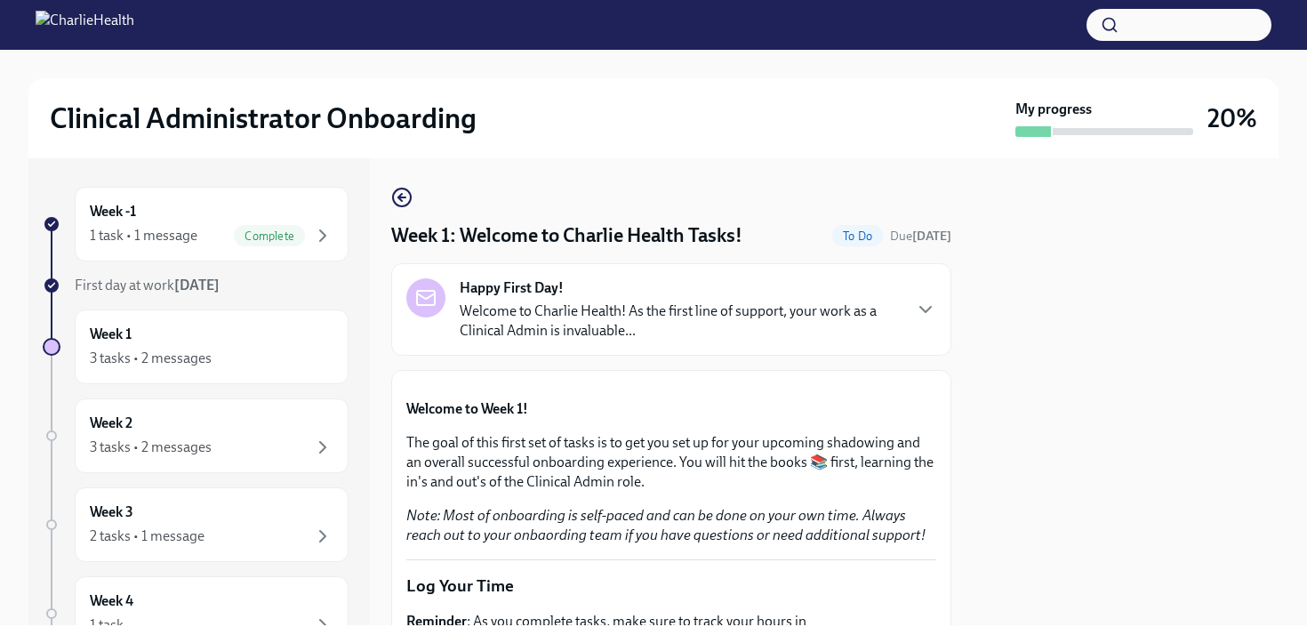
click at [886, 314] on p "Welcome to Charlie Health! As the first line of support, your work as a Clinica…" at bounding box center [680, 320] width 441 height 39
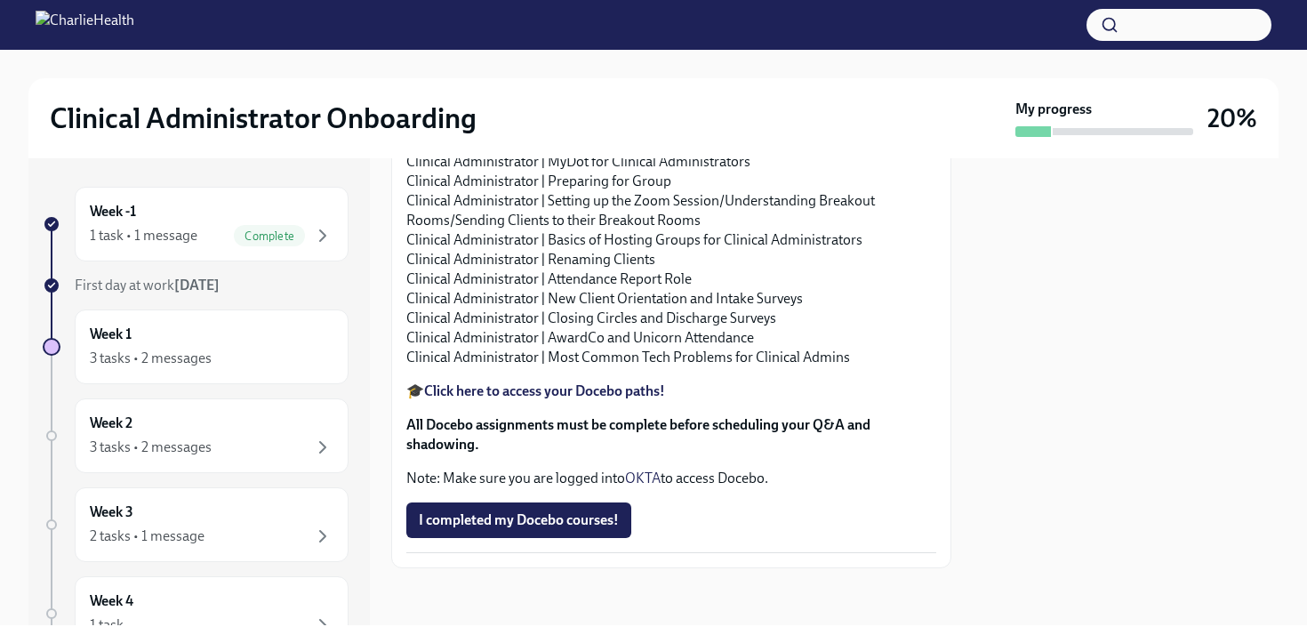
scroll to position [2536, 0]
click at [604, 529] on span "I completed my Docebo courses!" at bounding box center [519, 520] width 200 height 18
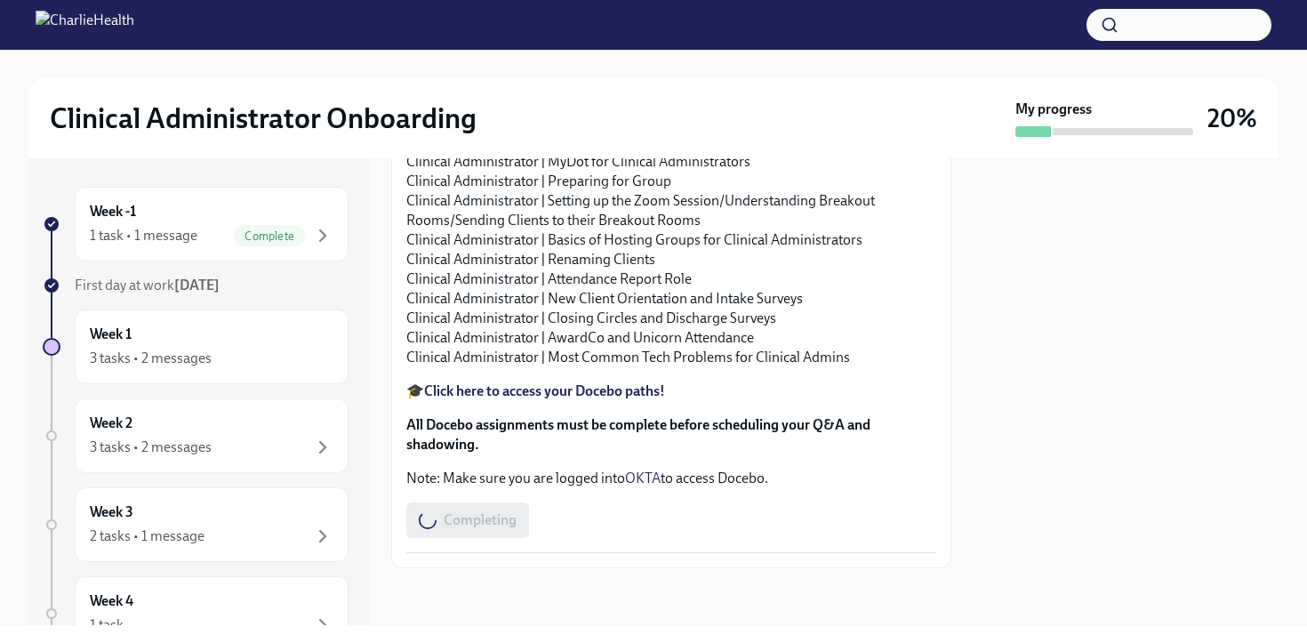
scroll to position [2622, 0]
